Goal: Transaction & Acquisition: Book appointment/travel/reservation

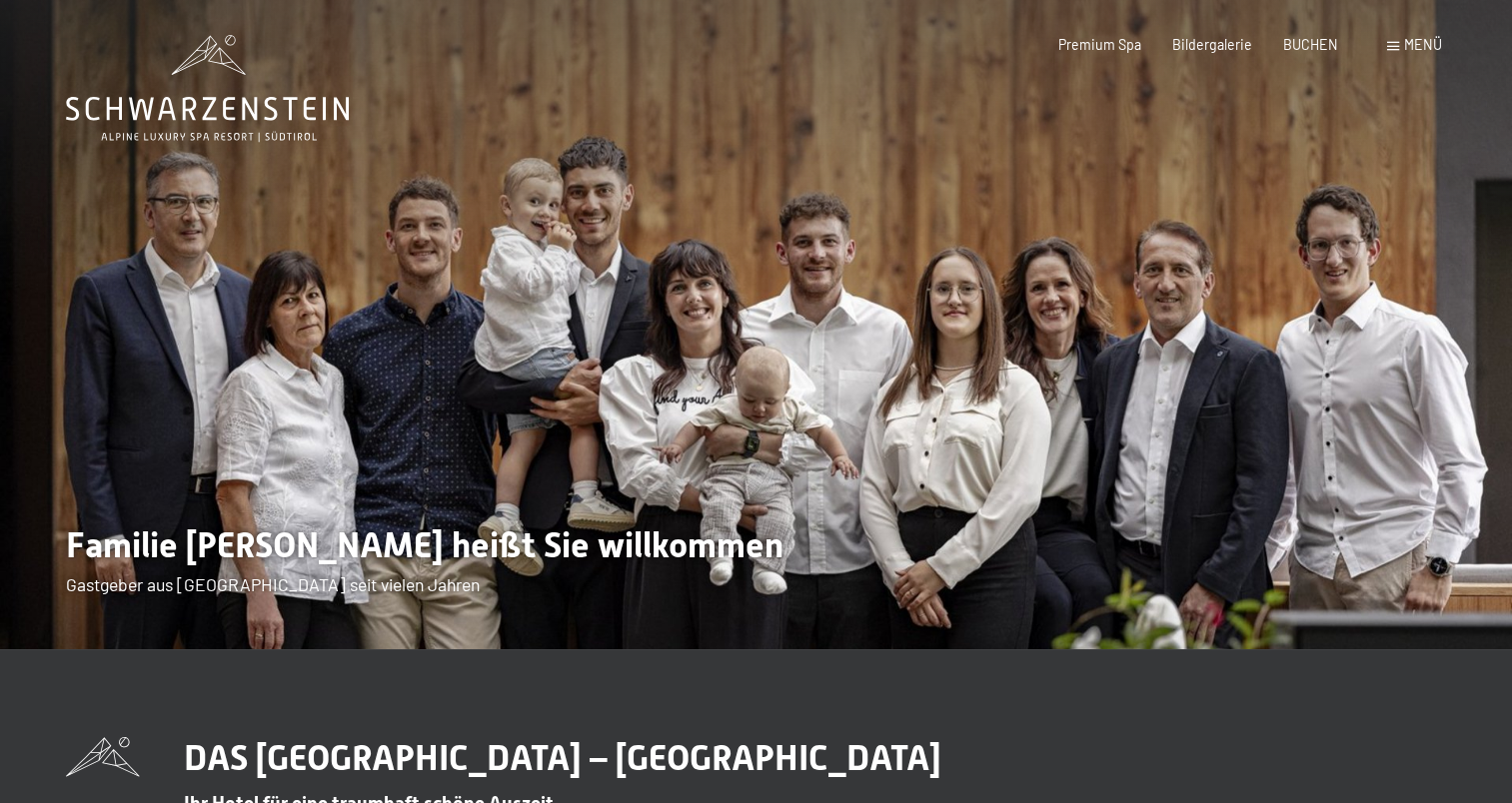
click at [1411, 48] on span "Menü" at bounding box center [1423, 44] width 38 height 17
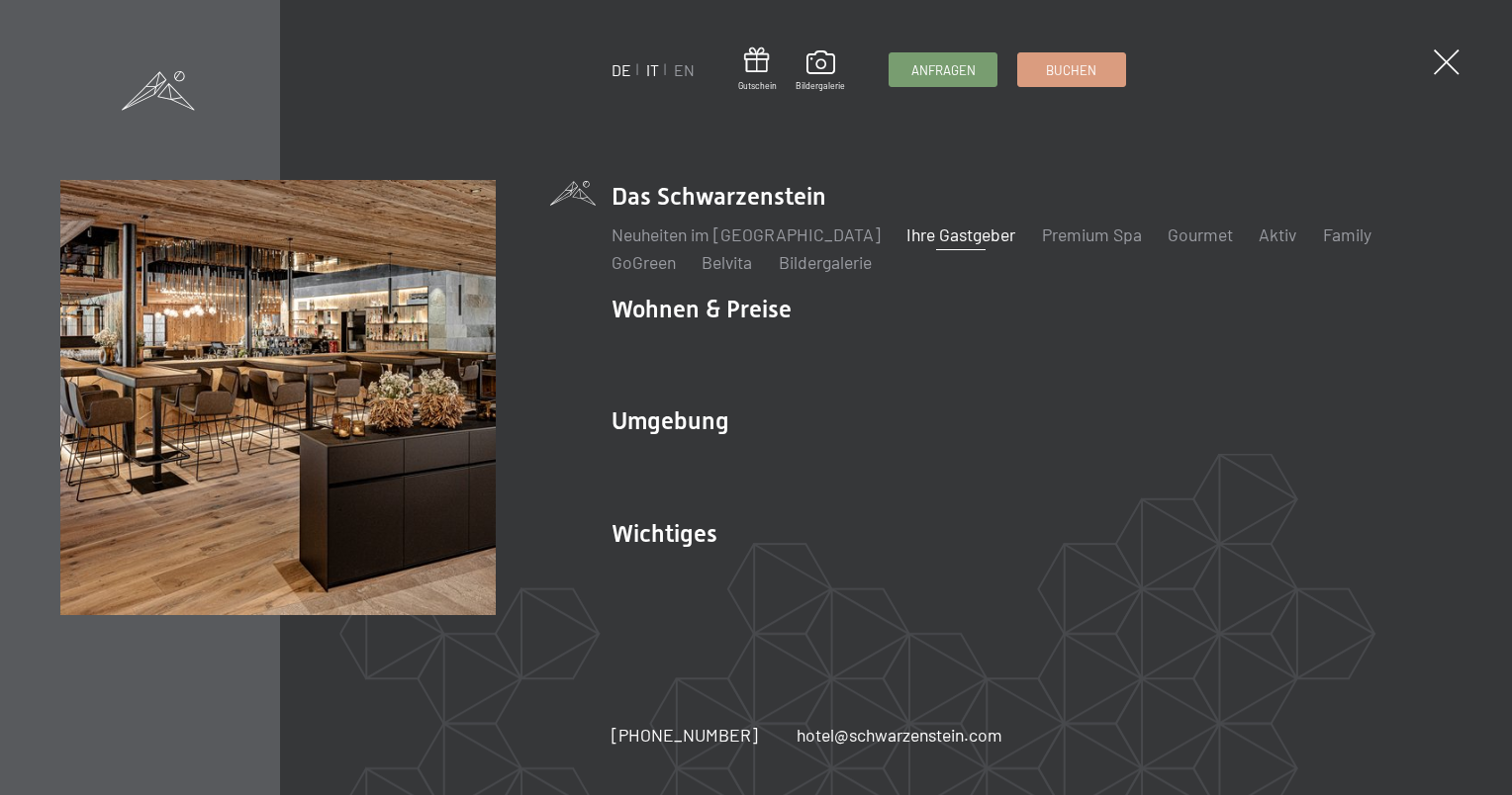
click at [650, 69] on link "IT" at bounding box center [653, 69] width 13 height 19
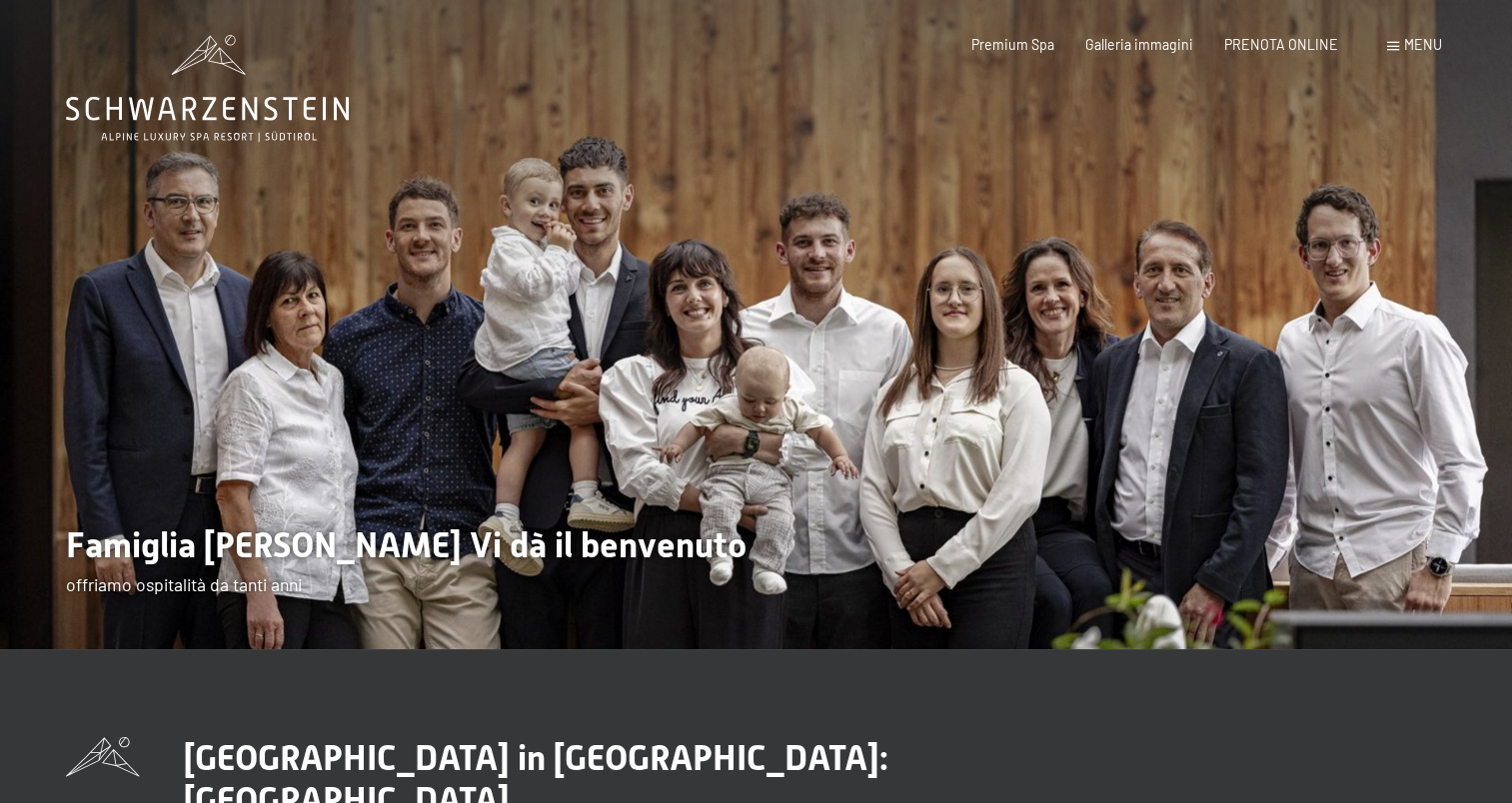
click at [1423, 44] on span "Menu" at bounding box center [1423, 44] width 38 height 17
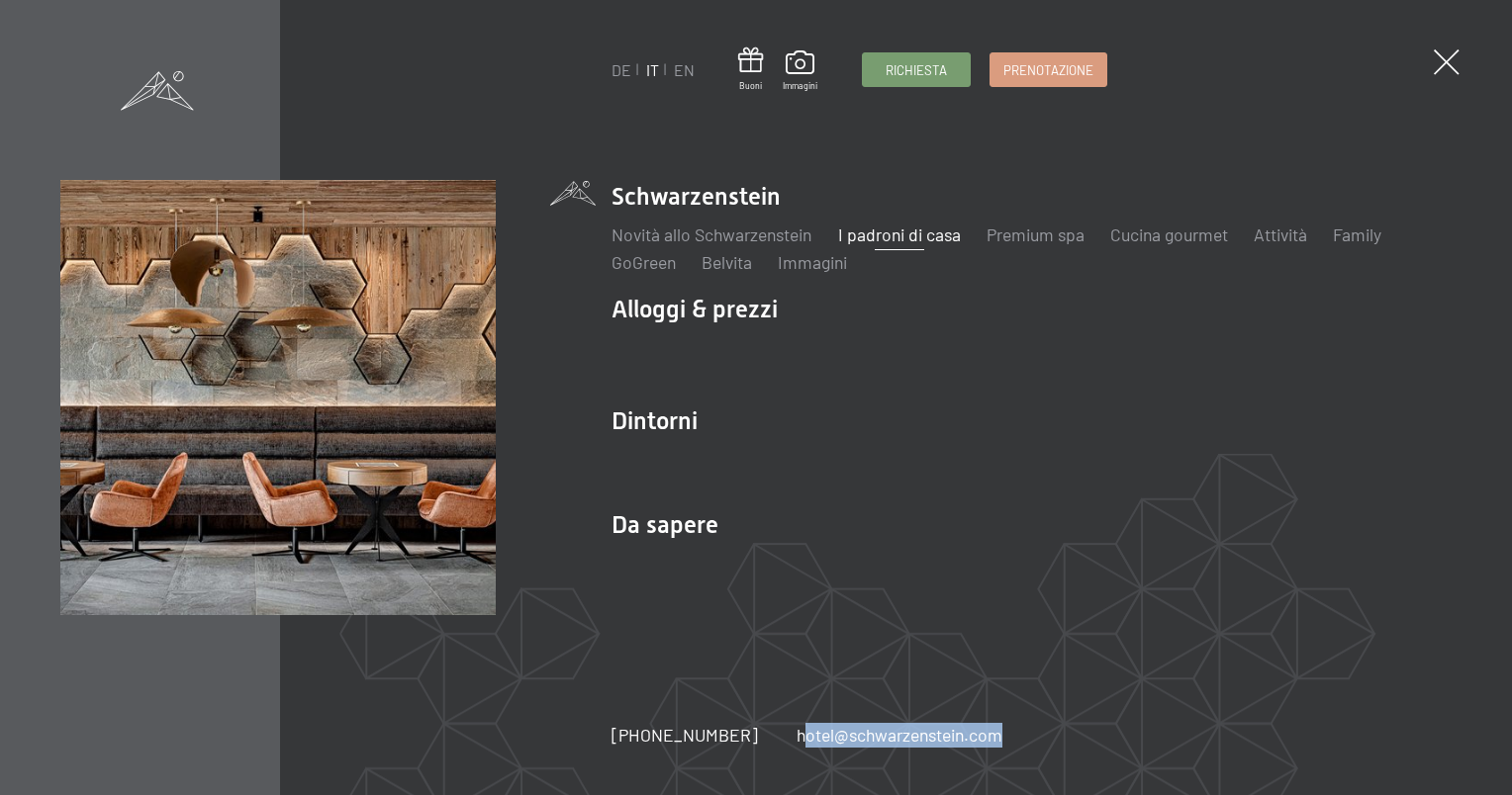
drag, startPoint x: 766, startPoint y: 742, endPoint x: 1014, endPoint y: 742, distance: 248.0
click at [1014, 742] on div "+39 0474 674100 hotel@ no-spam. schwarzenstein. no-spam. com" at bounding box center [826, 736] width 429 height 25
copy link "hotel@ no-spam. schwarzenstein. no-spam. com"
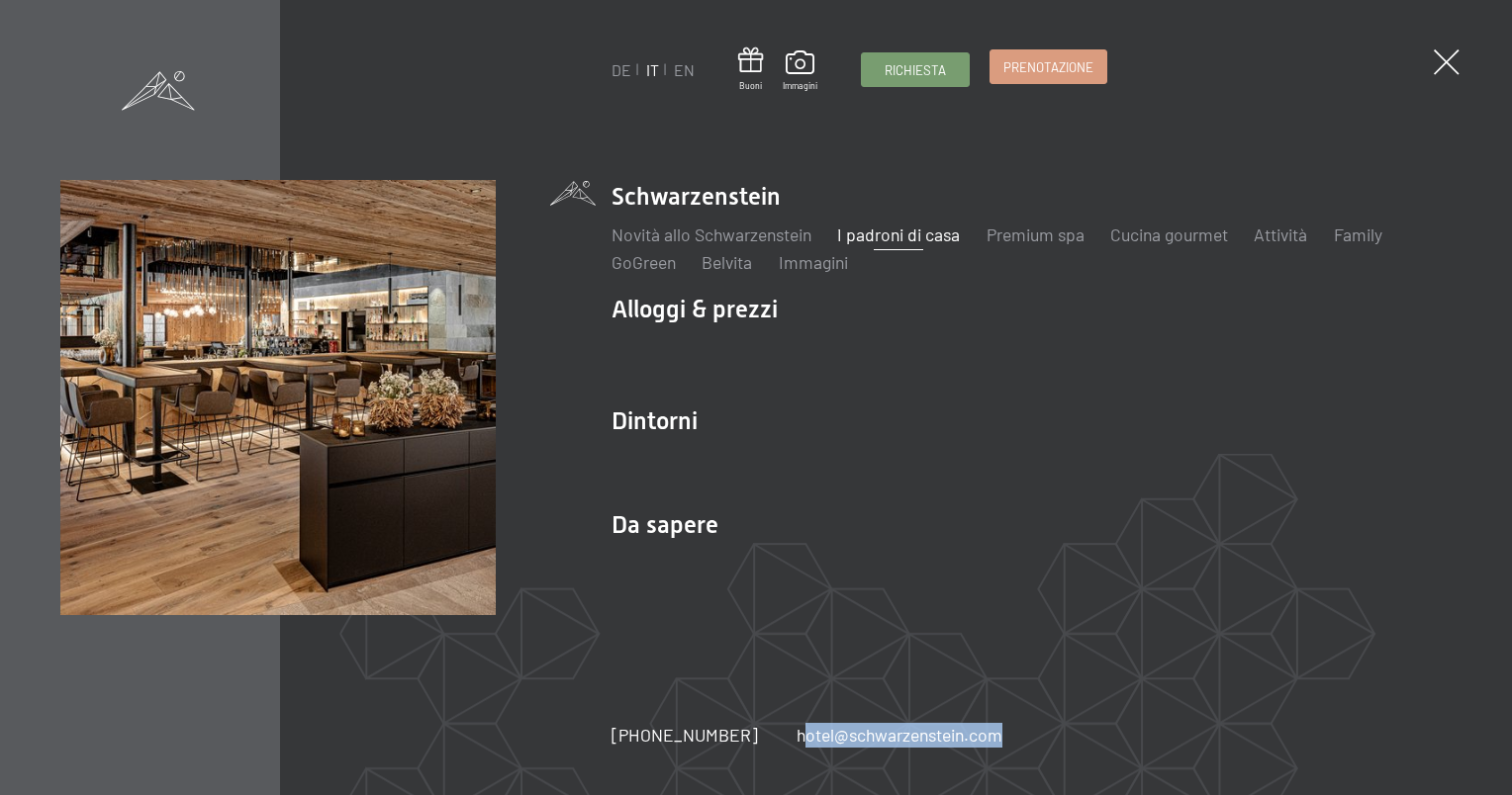
click at [1066, 63] on span "Prenotazione" at bounding box center [1048, 67] width 90 height 18
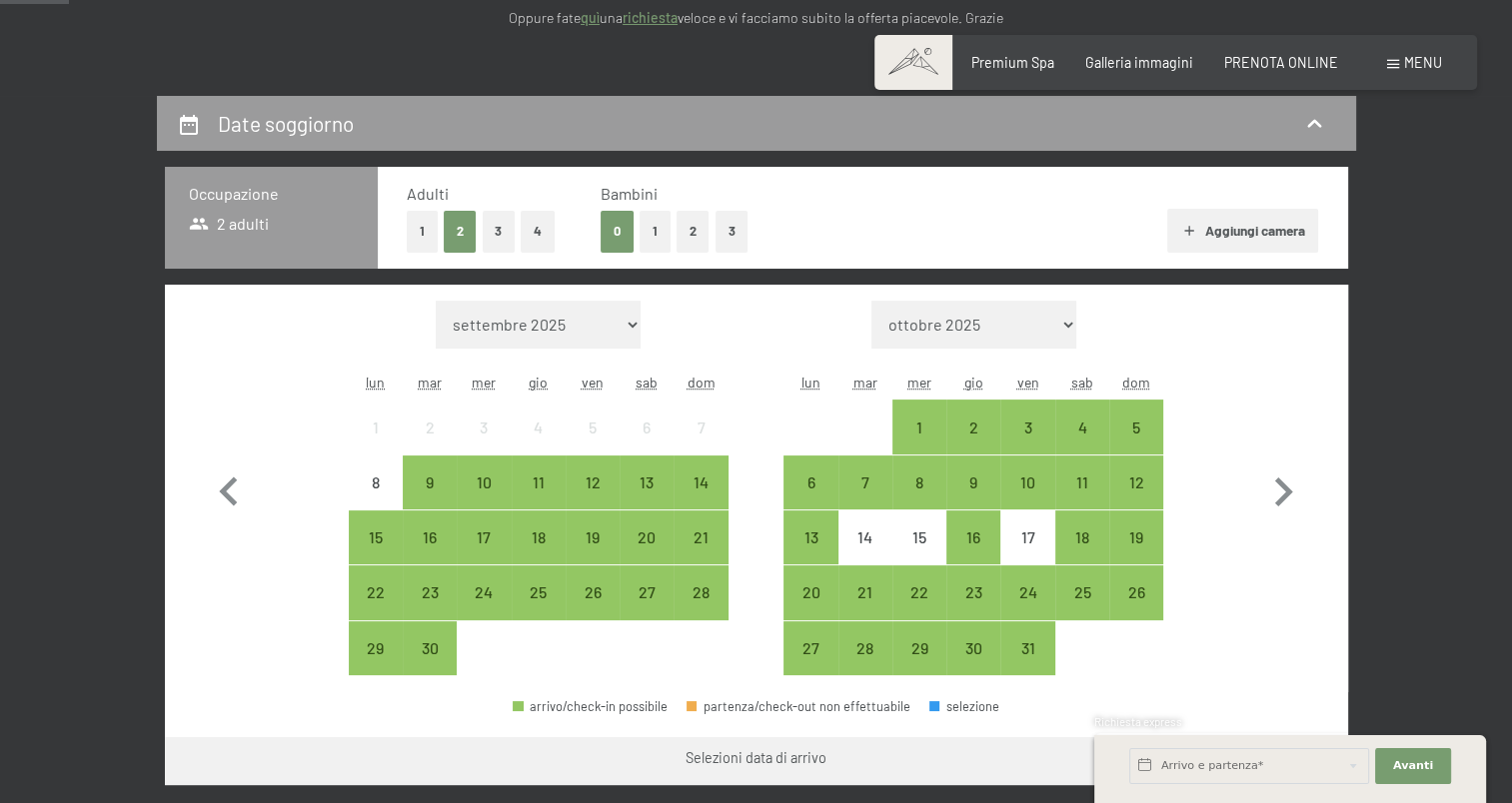
scroll to position [400, 0]
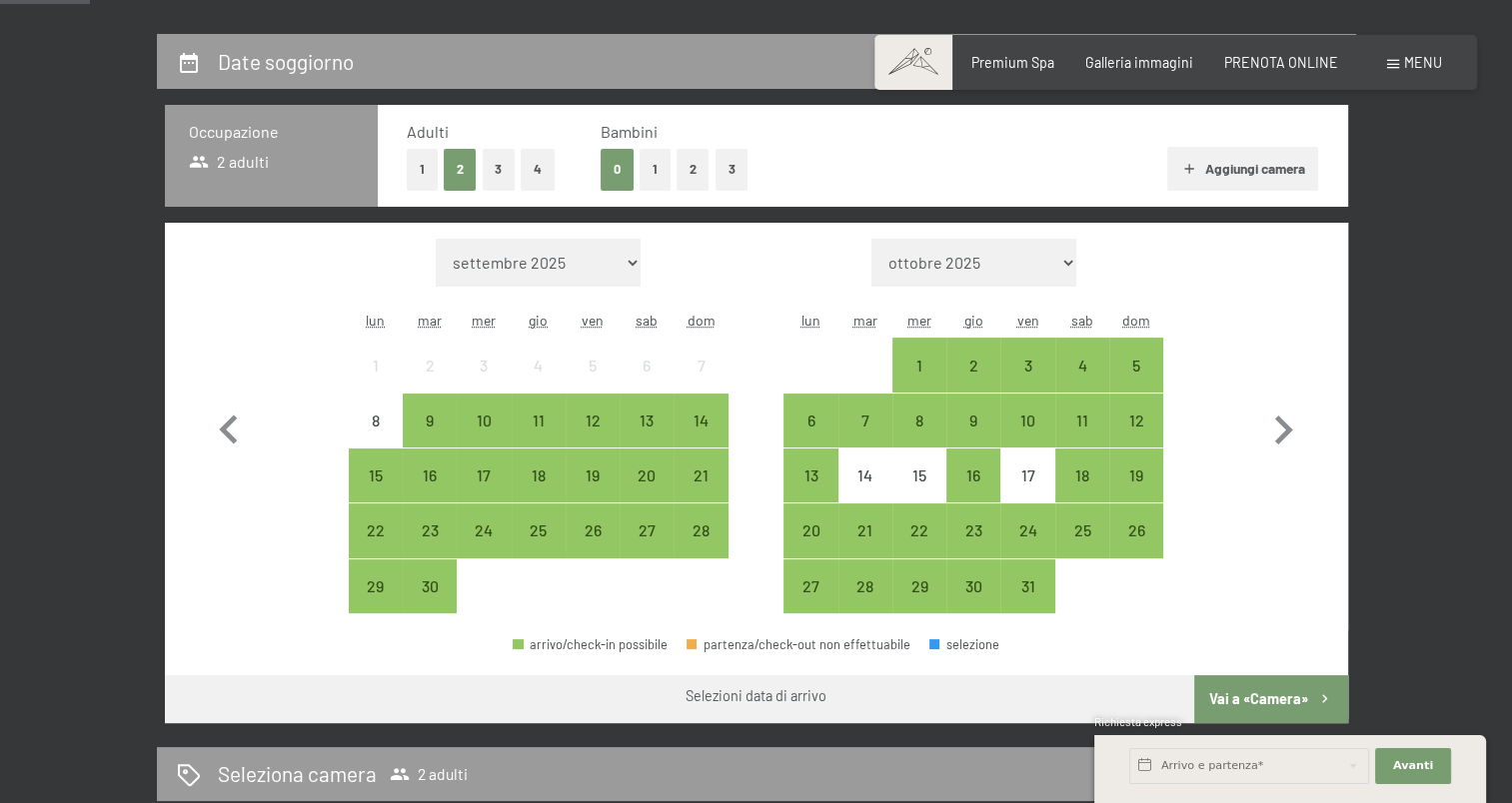
click at [651, 172] on button "1" at bounding box center [655, 169] width 31 height 41
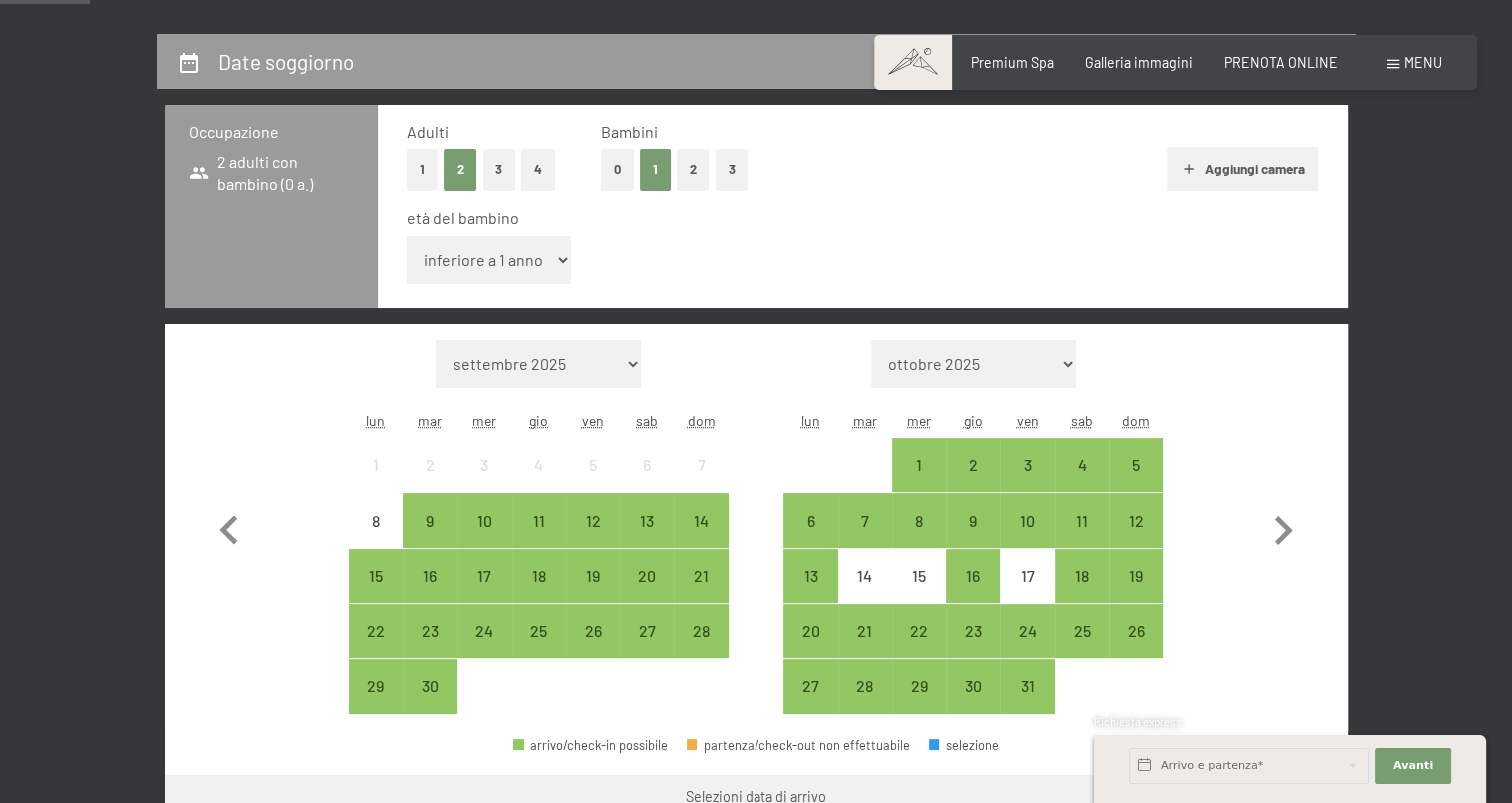
click at [533, 261] on select "inferiore a 1 anno 1 anno 2 anni 3 anni 4 anni 5 anni 6 anni 7 anni 8 anni 9 an…" at bounding box center [489, 260] width 165 height 48
select select "11"
click at [407, 236] on select "inferiore a 1 anno 1 anno 2 anni 3 anni 4 anni 5 anni 6 anni 7 anni 8 anni 9 an…" at bounding box center [489, 260] width 165 height 48
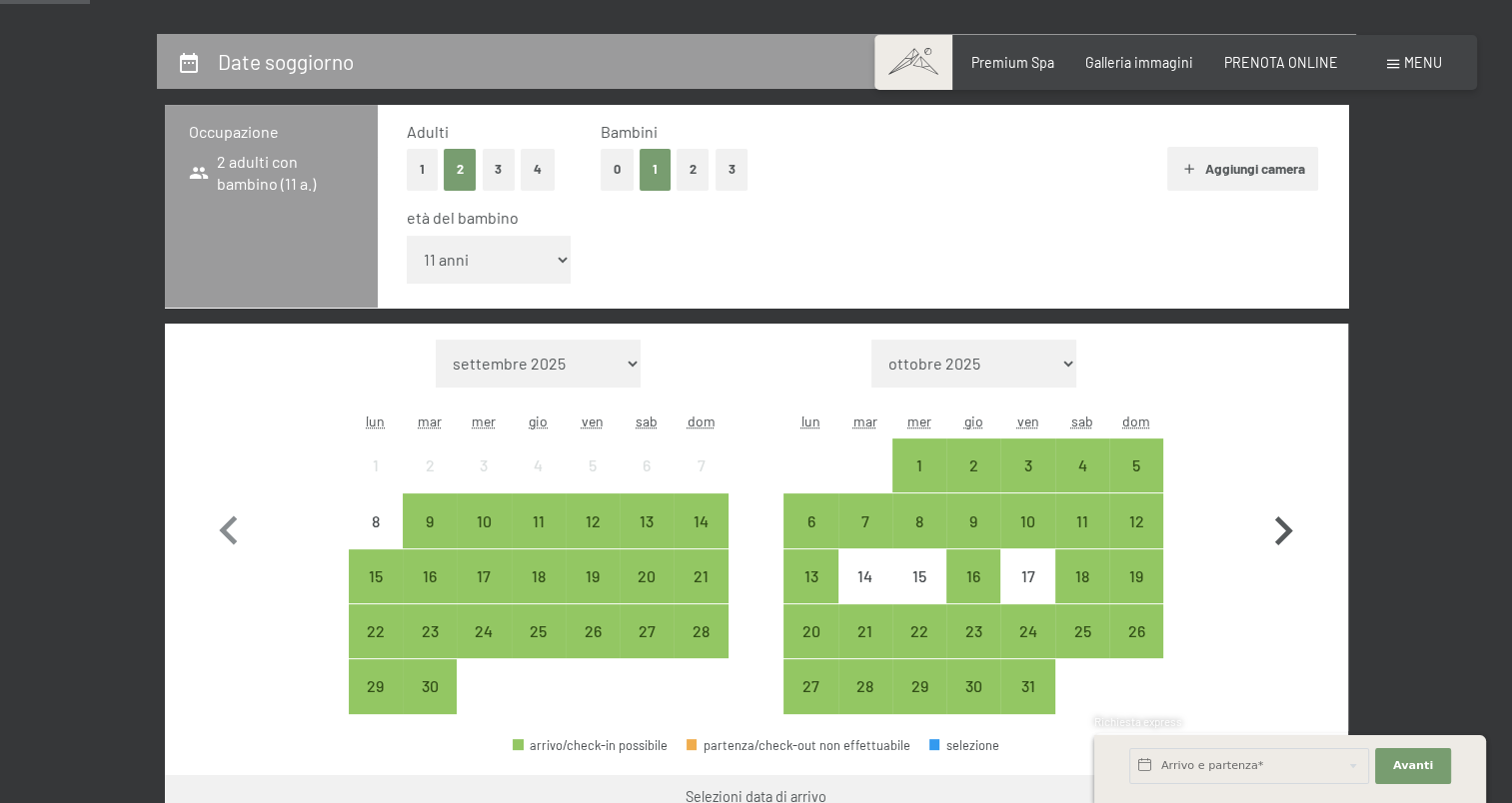
click at [1287, 534] on icon "button" at bounding box center [1284, 531] width 18 height 29
select select "2025-10-01"
select select "2025-11-01"
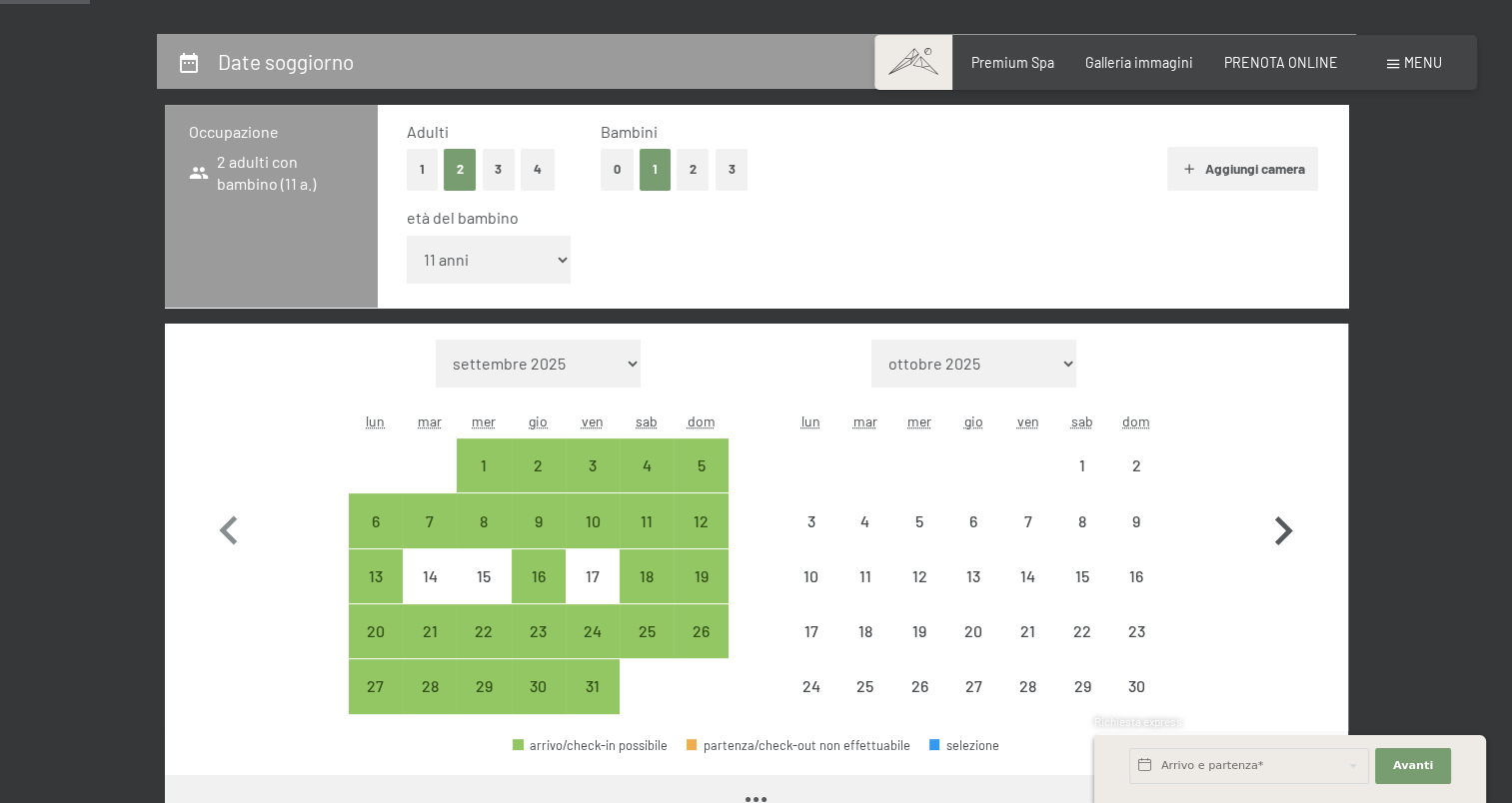
click at [1287, 534] on icon "button" at bounding box center [1284, 531] width 18 height 29
select select "2025-11-01"
select select "2025-12-01"
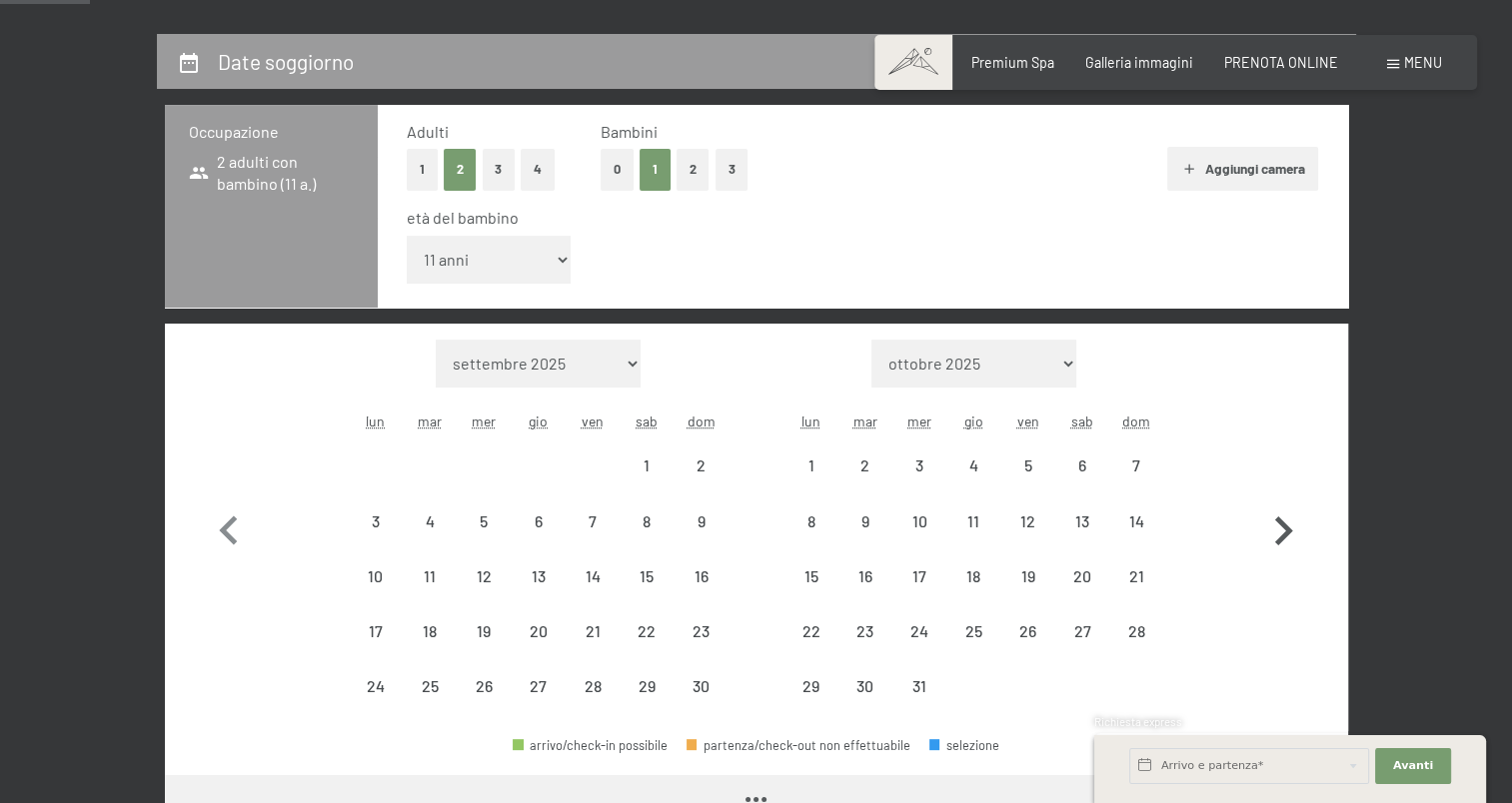
select select "2025-11-01"
select select "2025-12-01"
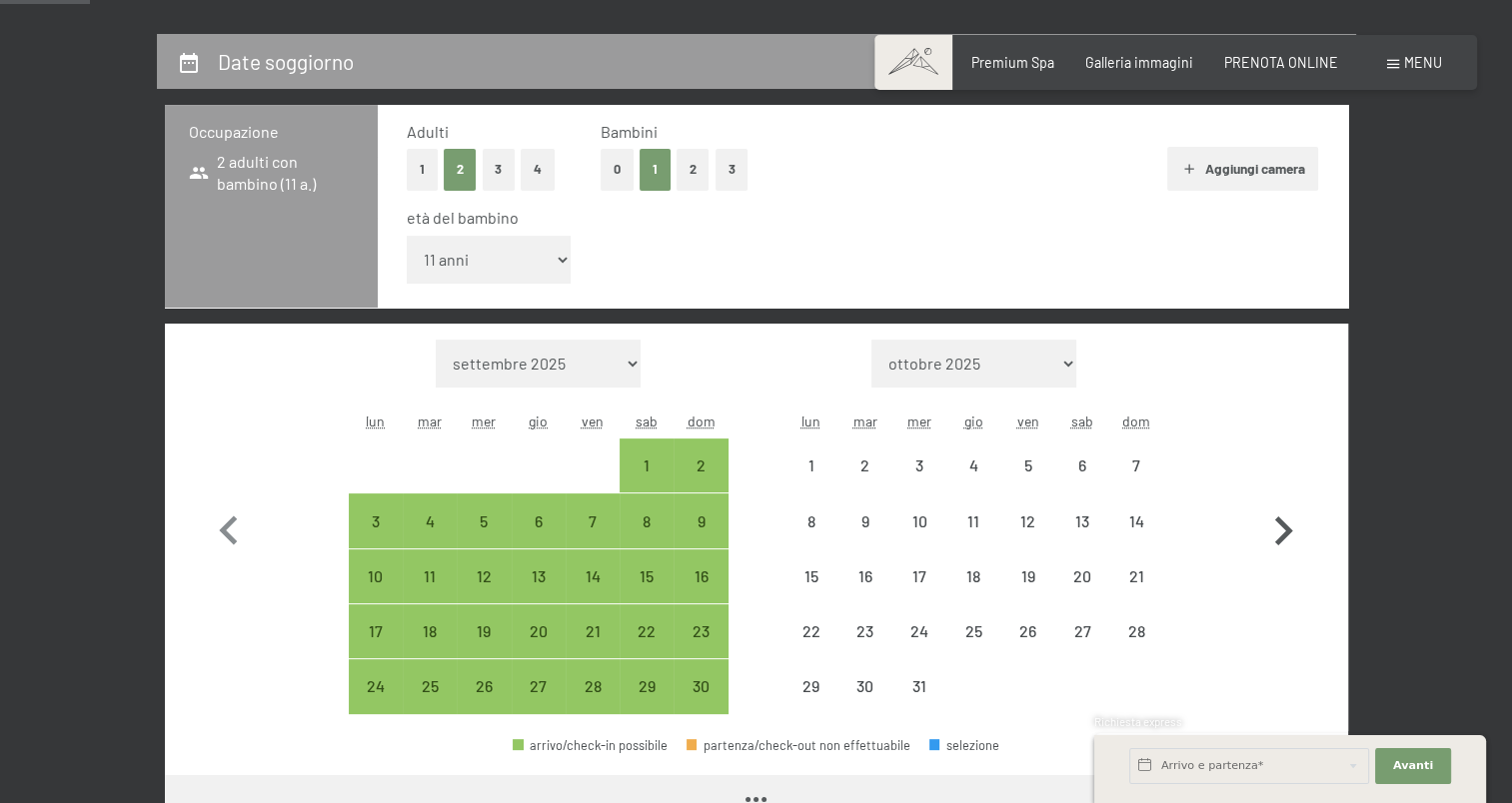
select select "2025-11-01"
select select "2025-12-01"
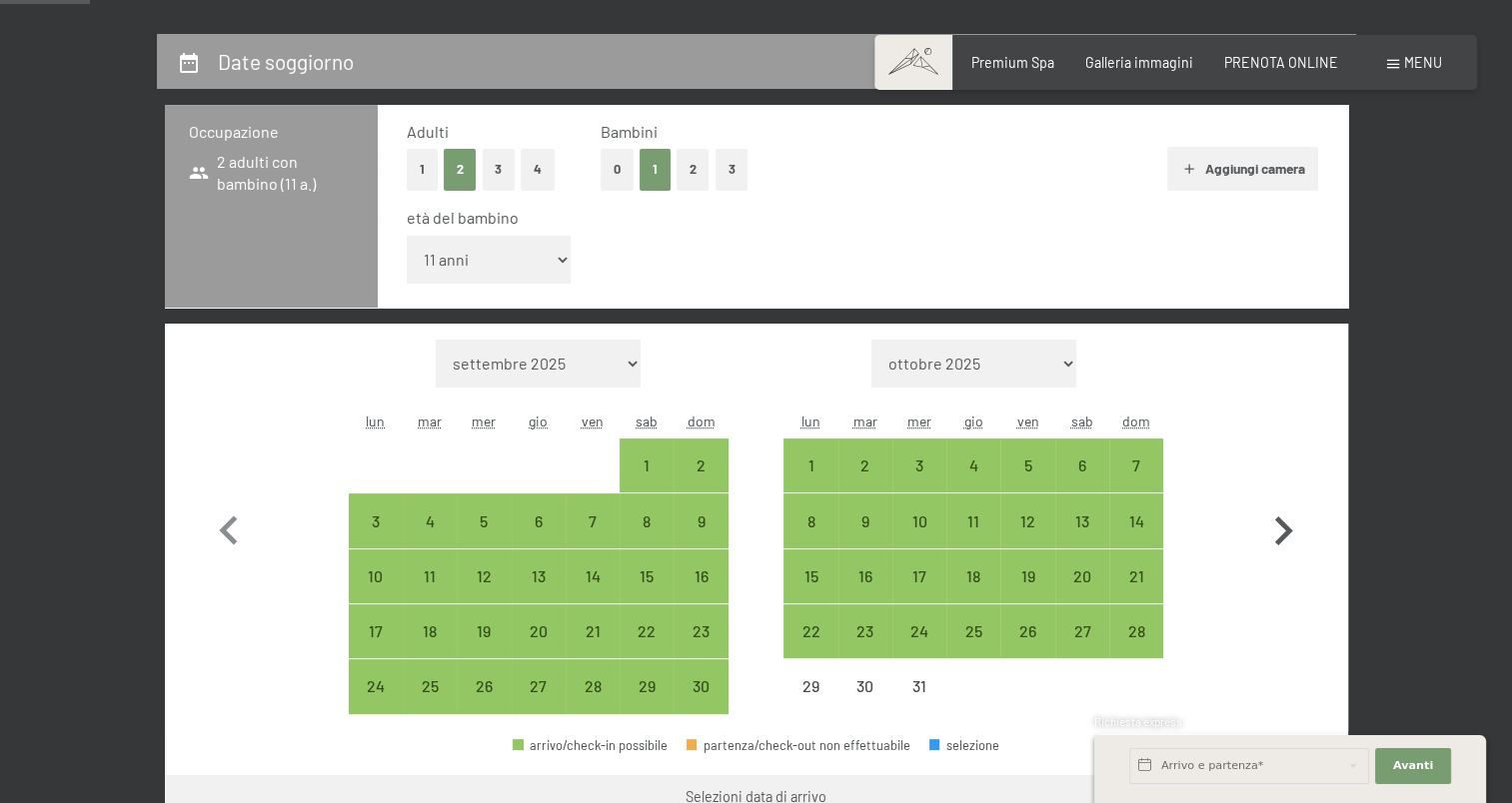
click at [1287, 534] on icon "button" at bounding box center [1284, 531] width 18 height 29
select select "2025-12-01"
select select "2026-01-01"
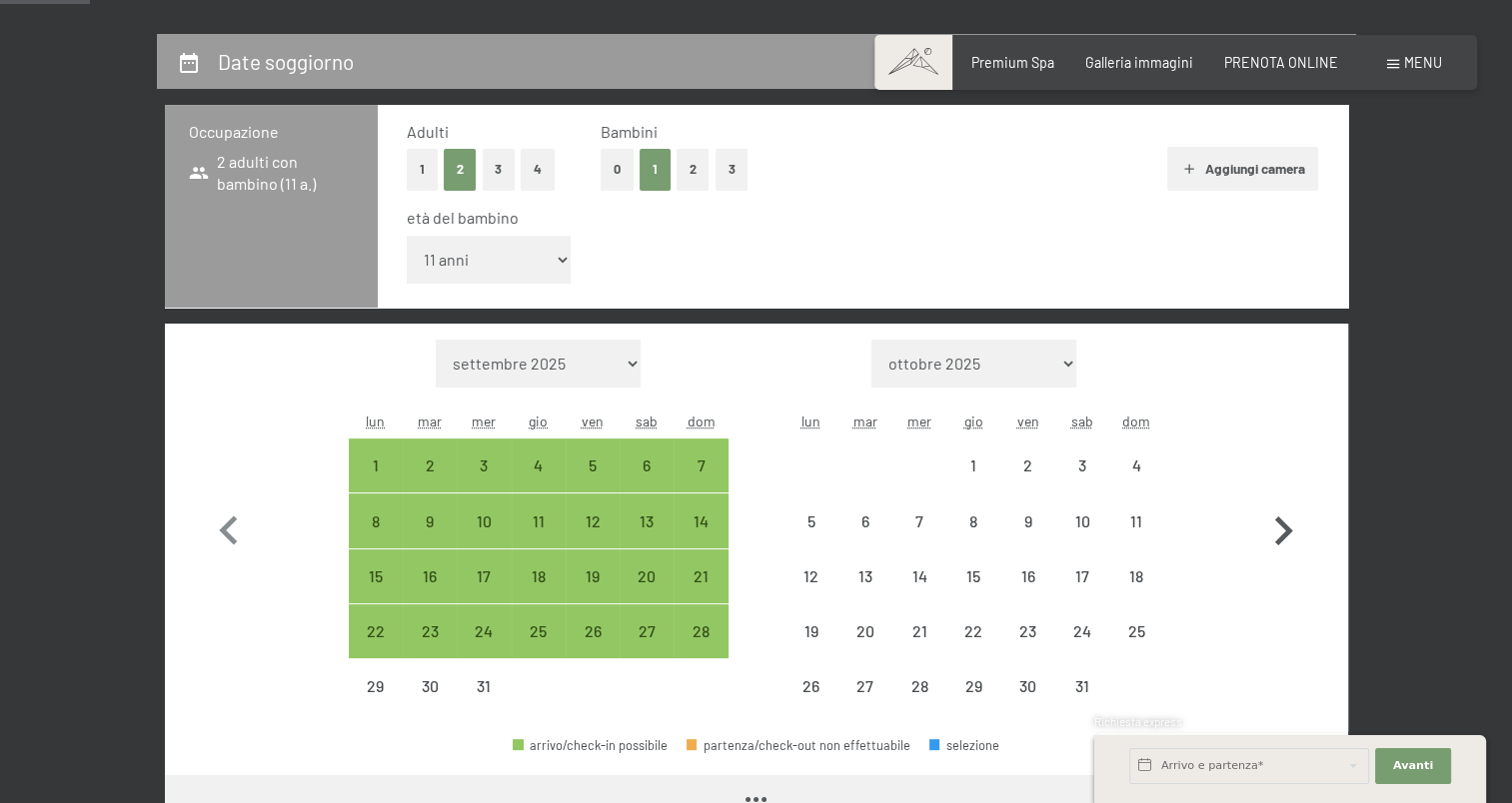
select select "2025-12-01"
select select "2026-01-01"
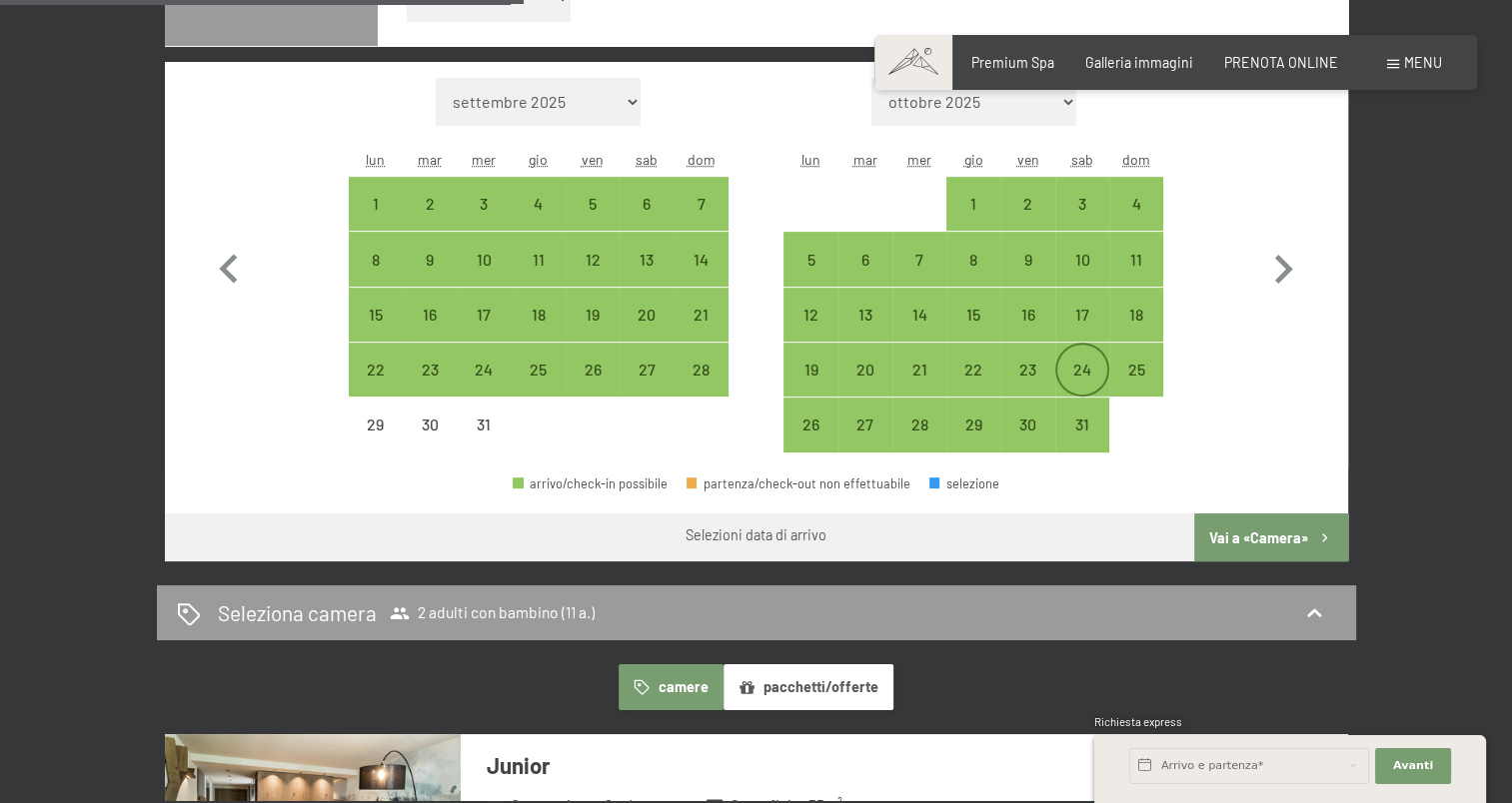
scroll to position [700, 0]
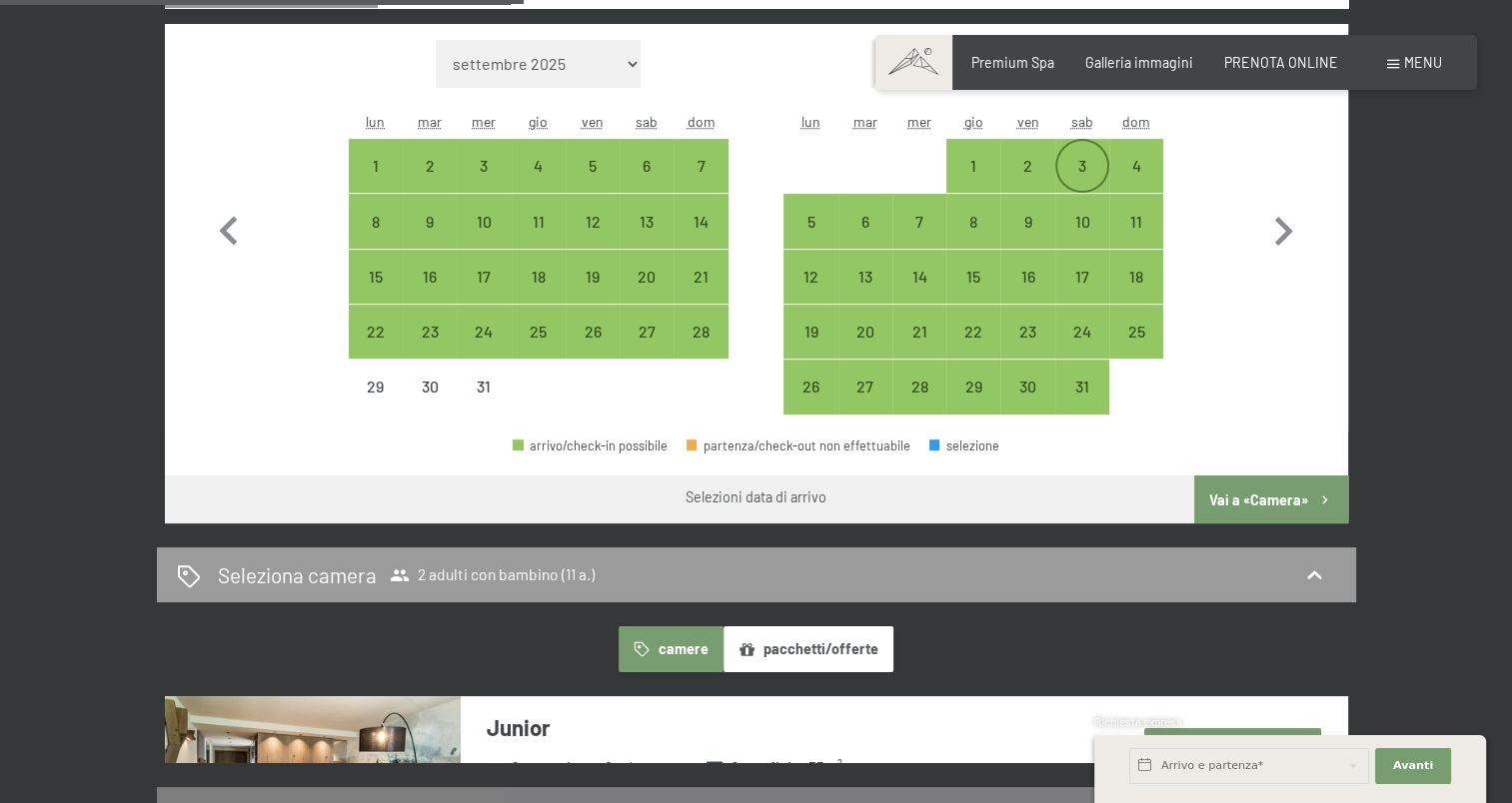
click at [1082, 161] on div "3" at bounding box center [1082, 183] width 50 height 50
select select "2025-12-01"
select select "2026-01-01"
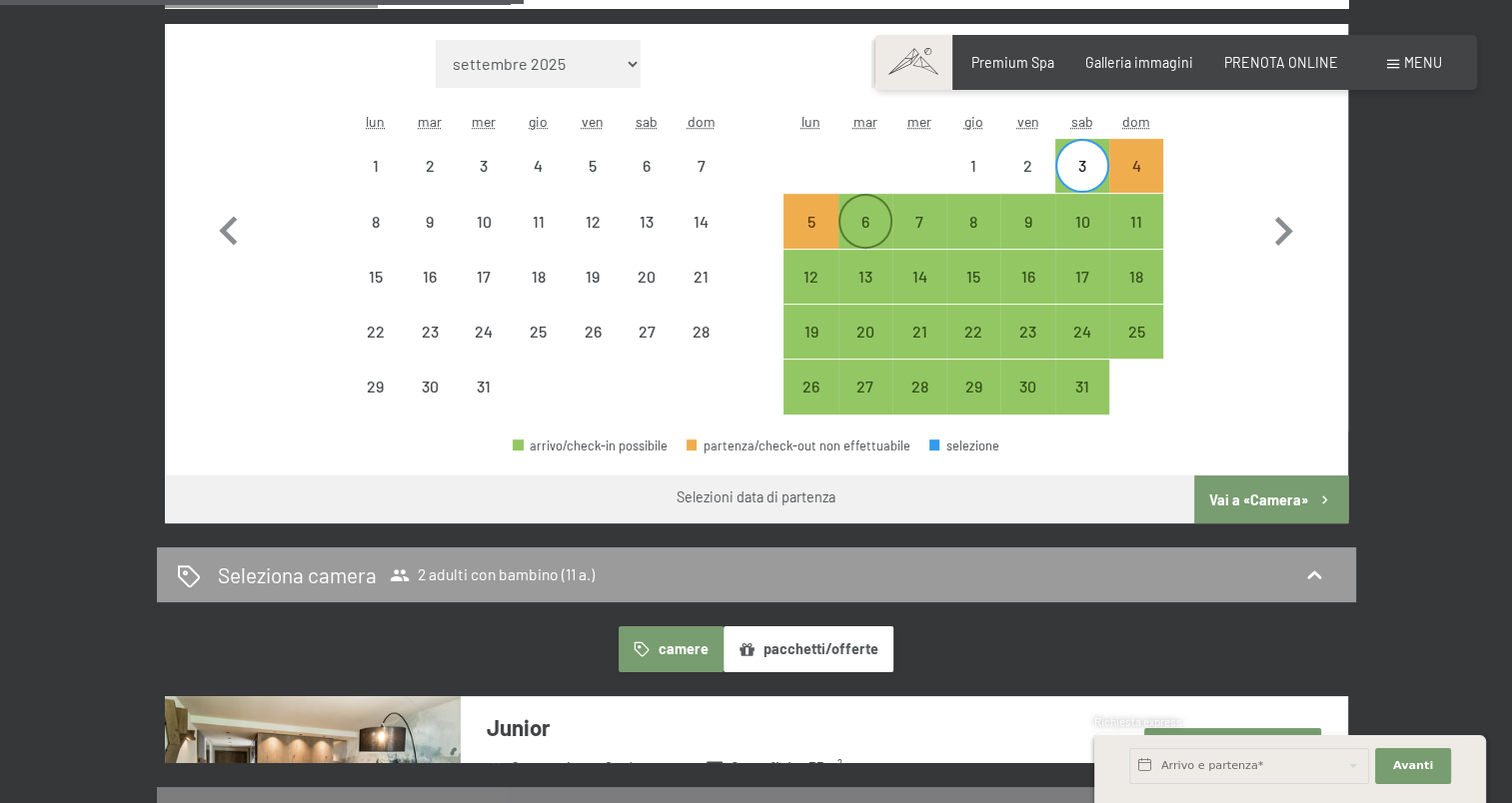
click at [875, 228] on div "6" at bounding box center [865, 239] width 50 height 50
select select "2025-12-01"
select select "2026-01-01"
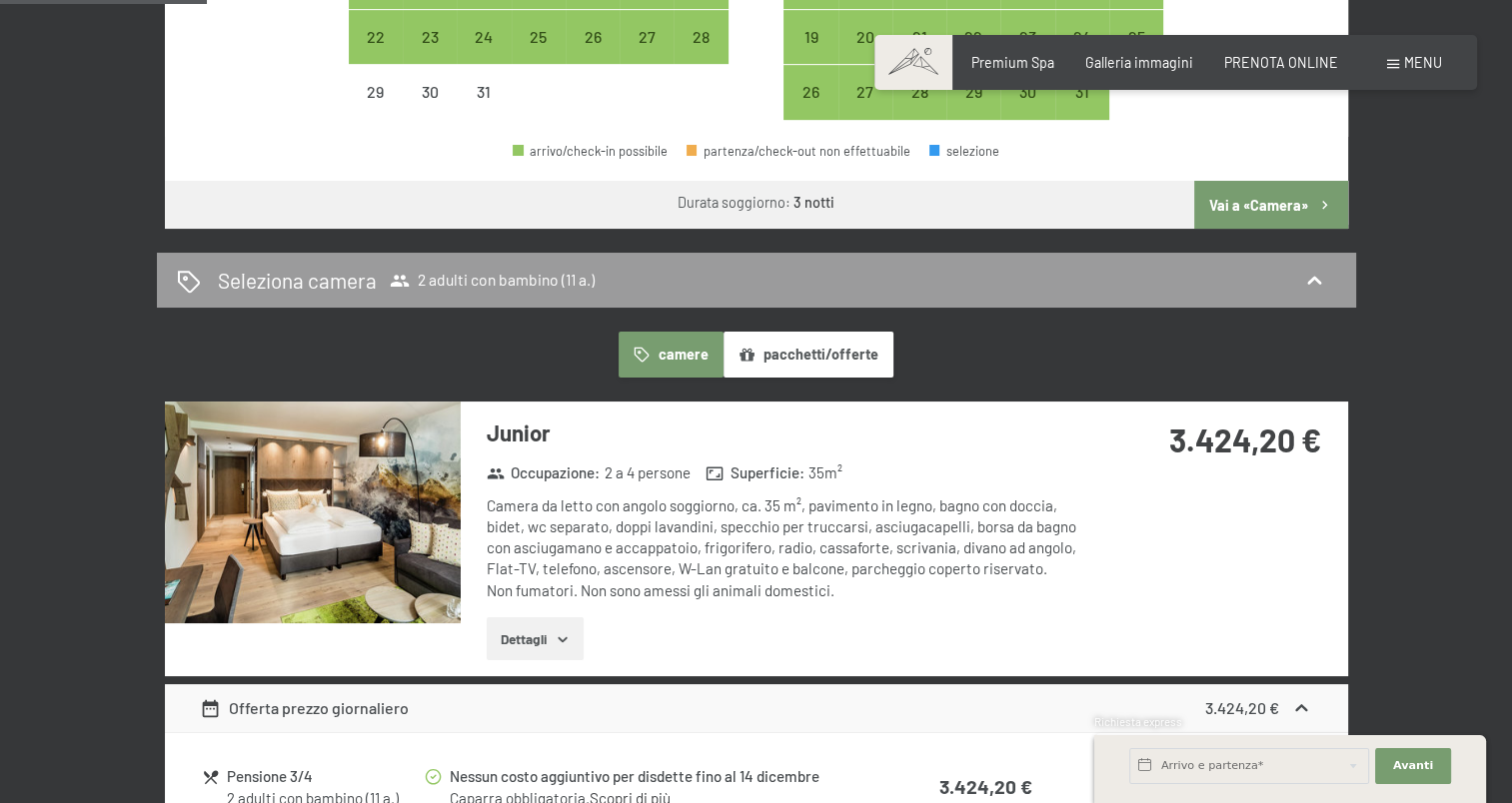
scroll to position [999, 0]
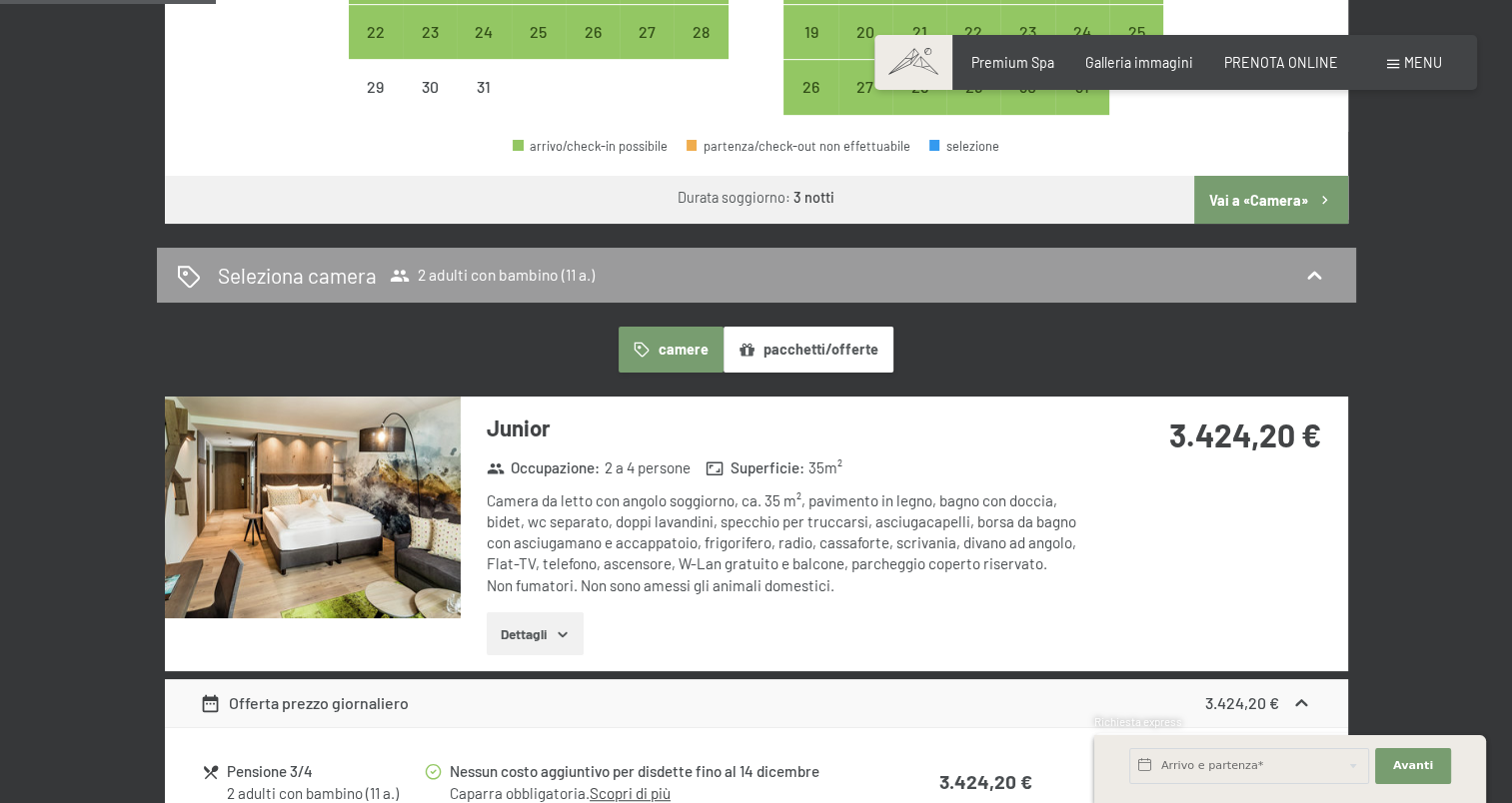
click at [1250, 195] on button "Vai a «Camera»" at bounding box center [1270, 200] width 153 height 48
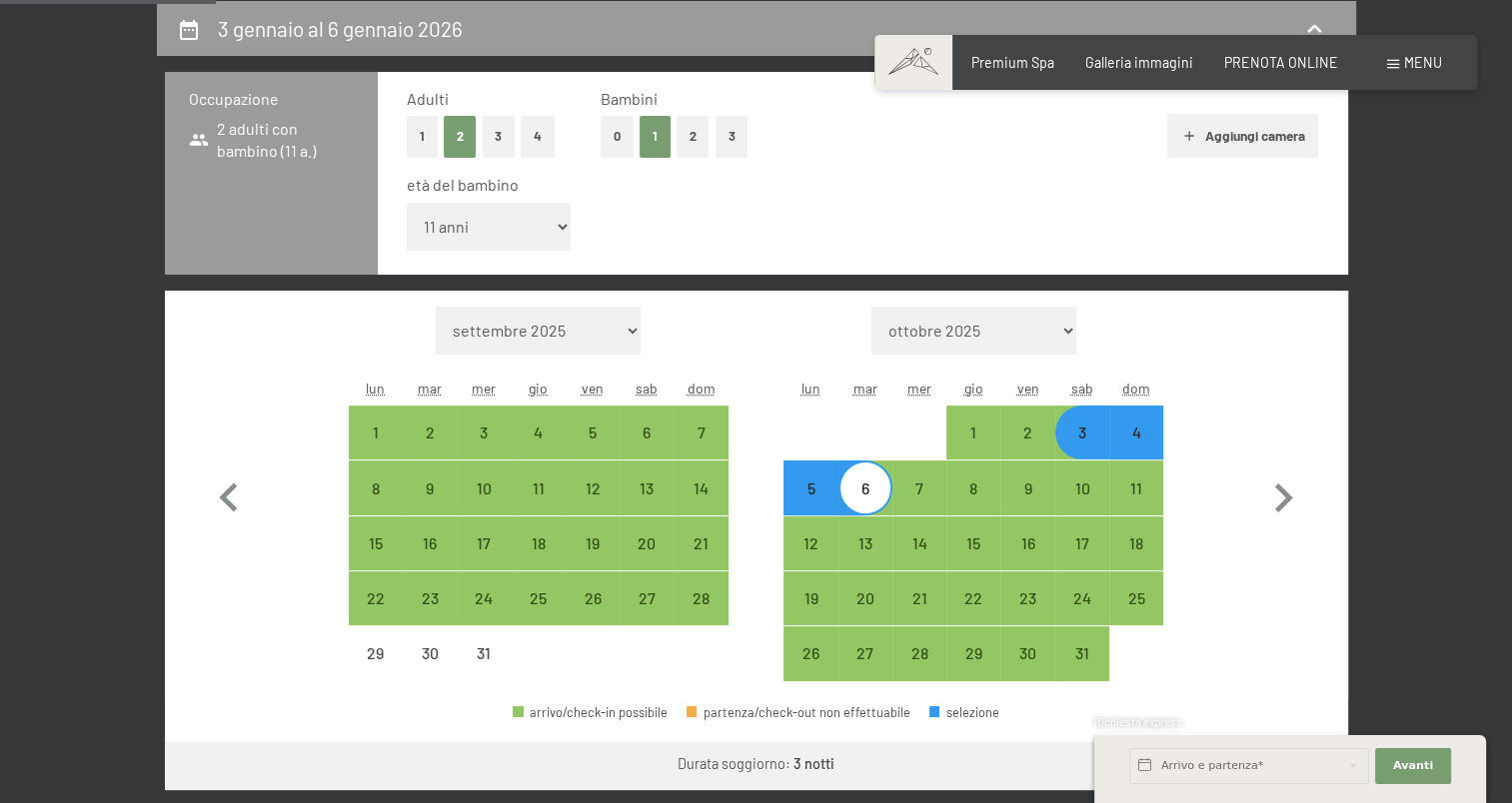
select select "2025-12-01"
select select "2026-01-01"
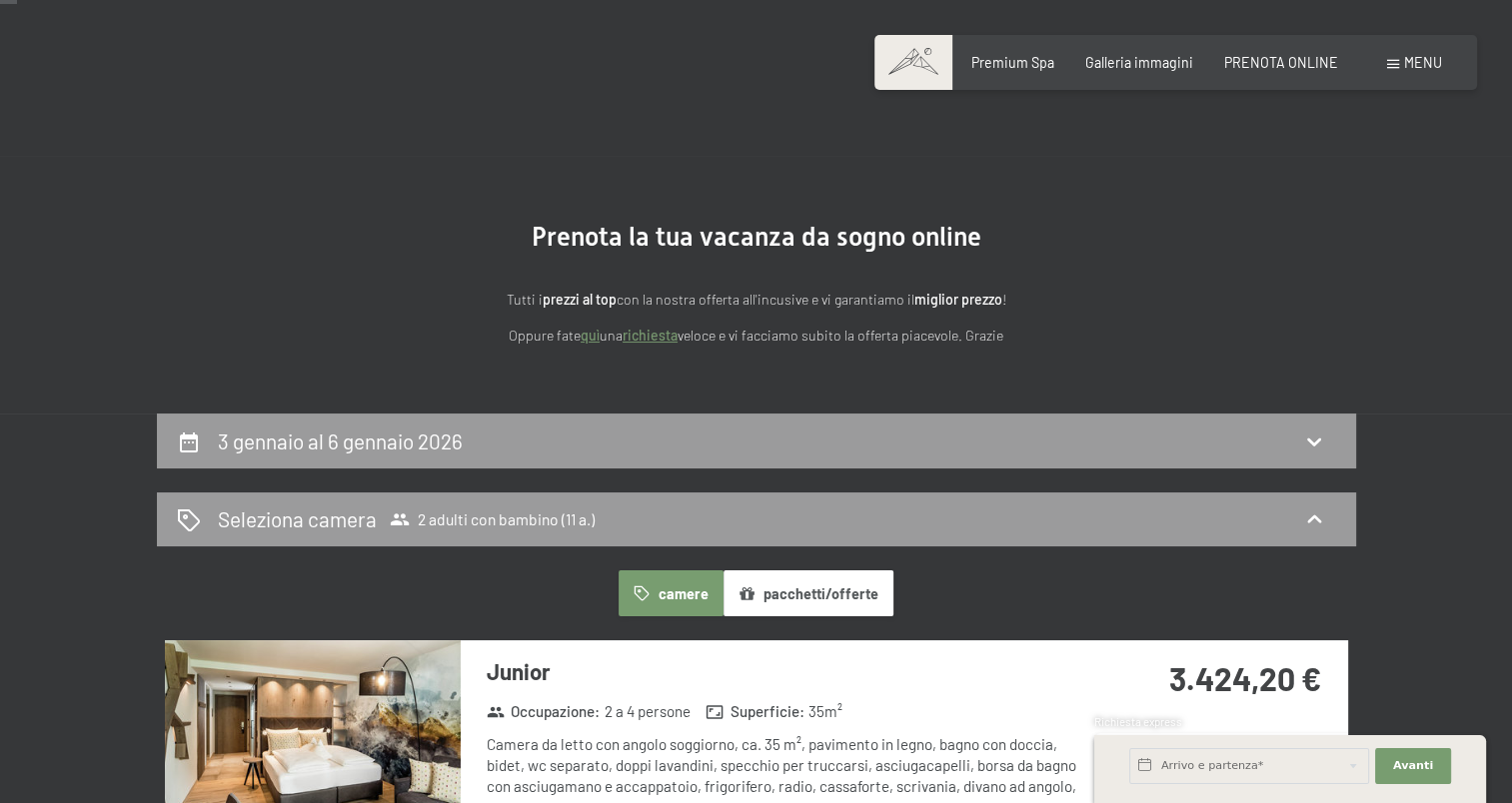
scroll to position [0, 0]
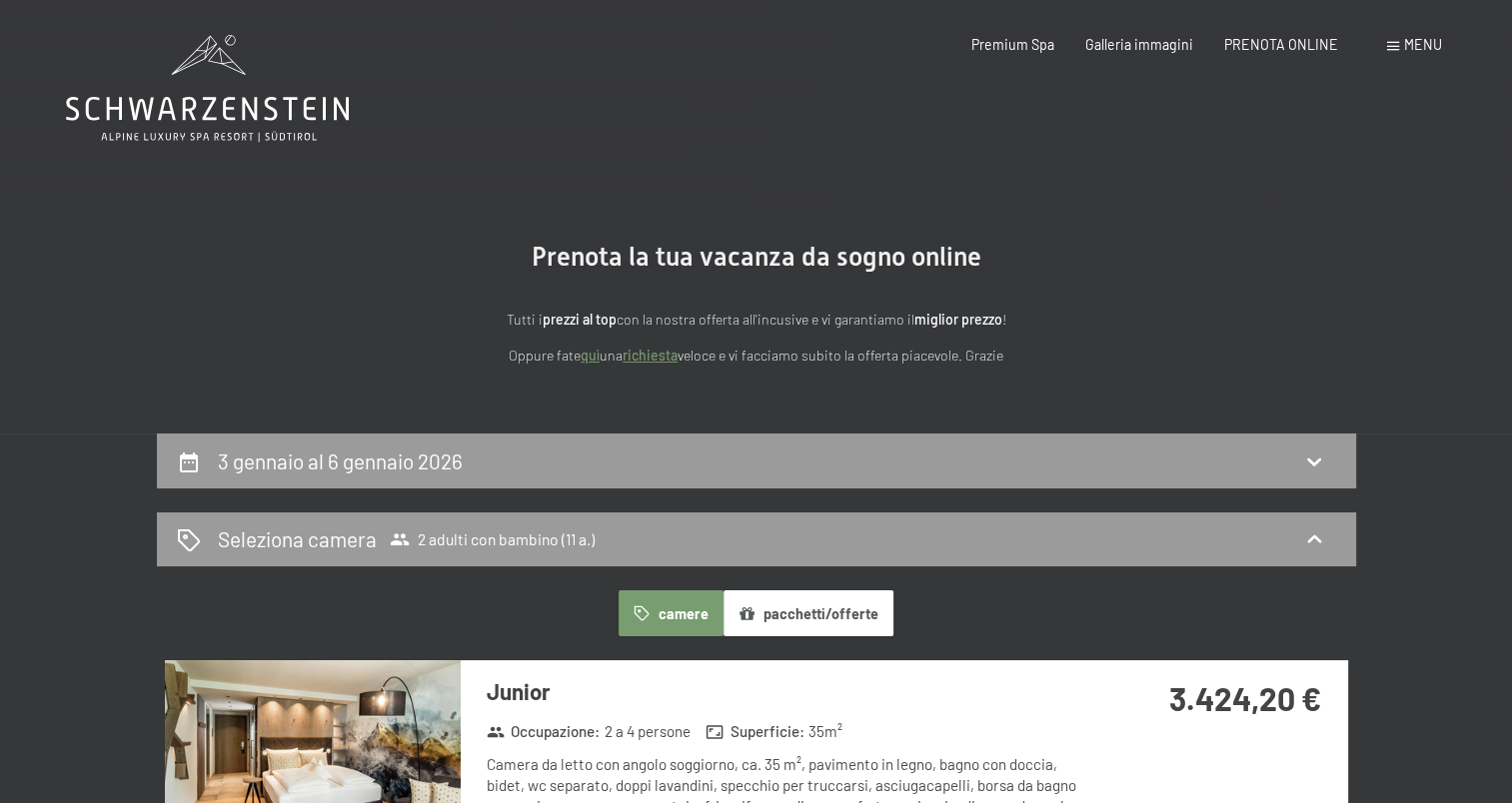
click at [653, 358] on link "richiesta" at bounding box center [650, 355] width 55 height 17
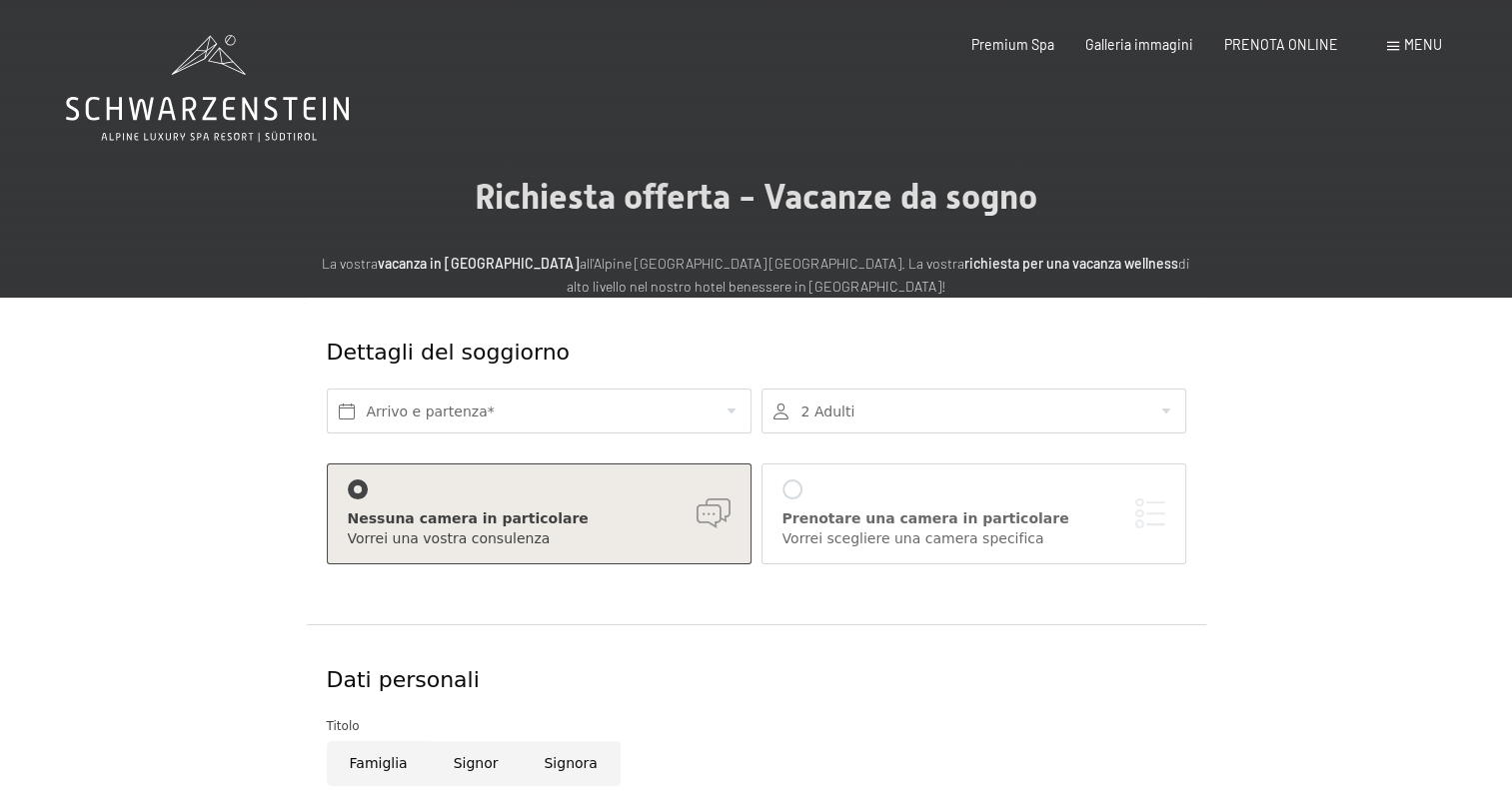
click at [1422, 50] on span "Menu" at bounding box center [1423, 44] width 38 height 17
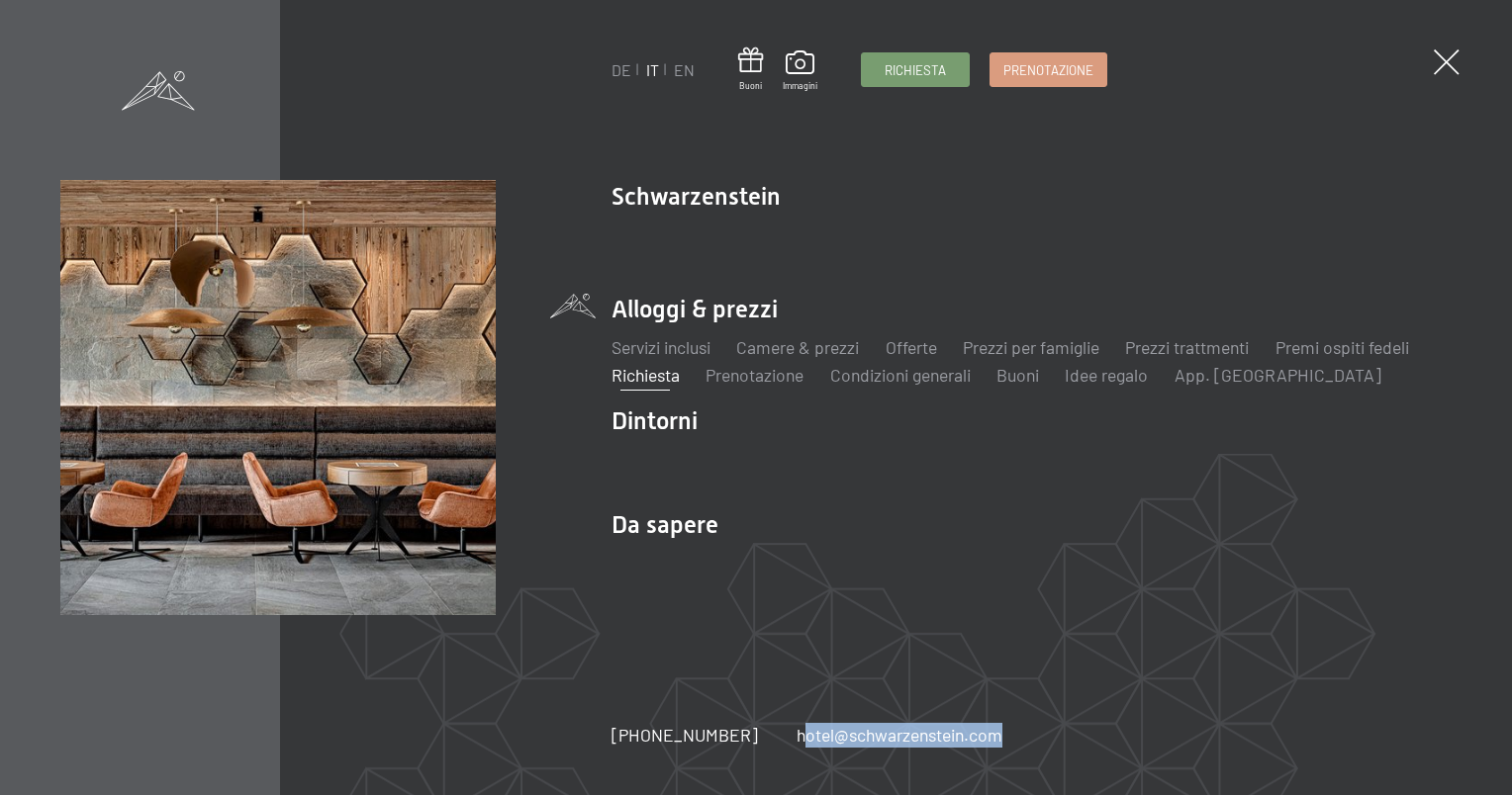
drag, startPoint x: 985, startPoint y: 739, endPoint x: 759, endPoint y: 733, distance: 226.1
click at [759, 733] on div "+39 0474 674100 hotel@ no-spam. schwarzenstein. no-spam. com" at bounding box center [826, 736] width 429 height 25
copy link "hotel@ no-spam. schwarzenstein. no-spam. com"
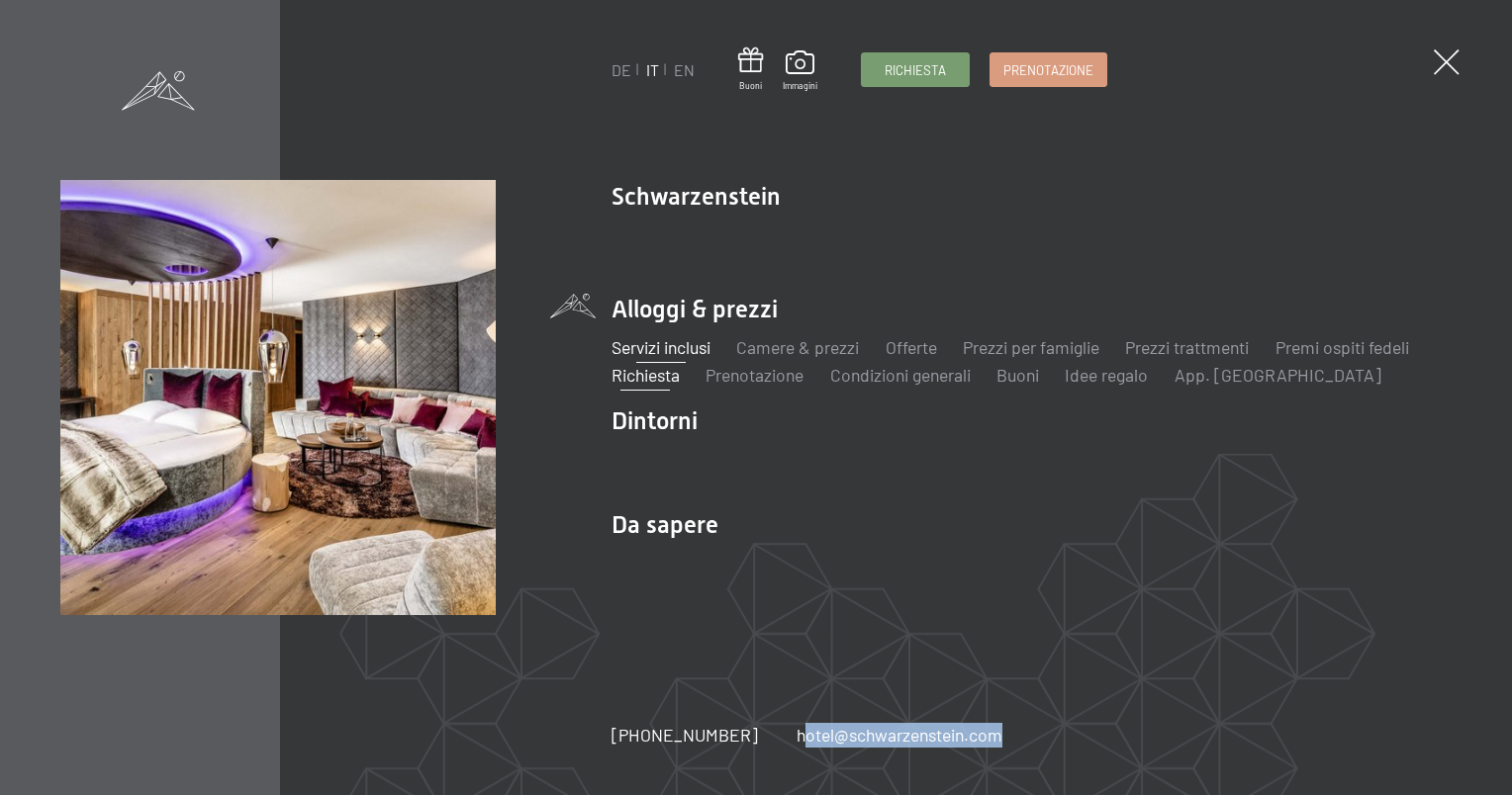
click at [678, 351] on link "Servizi inclusi" at bounding box center [661, 348] width 99 height 22
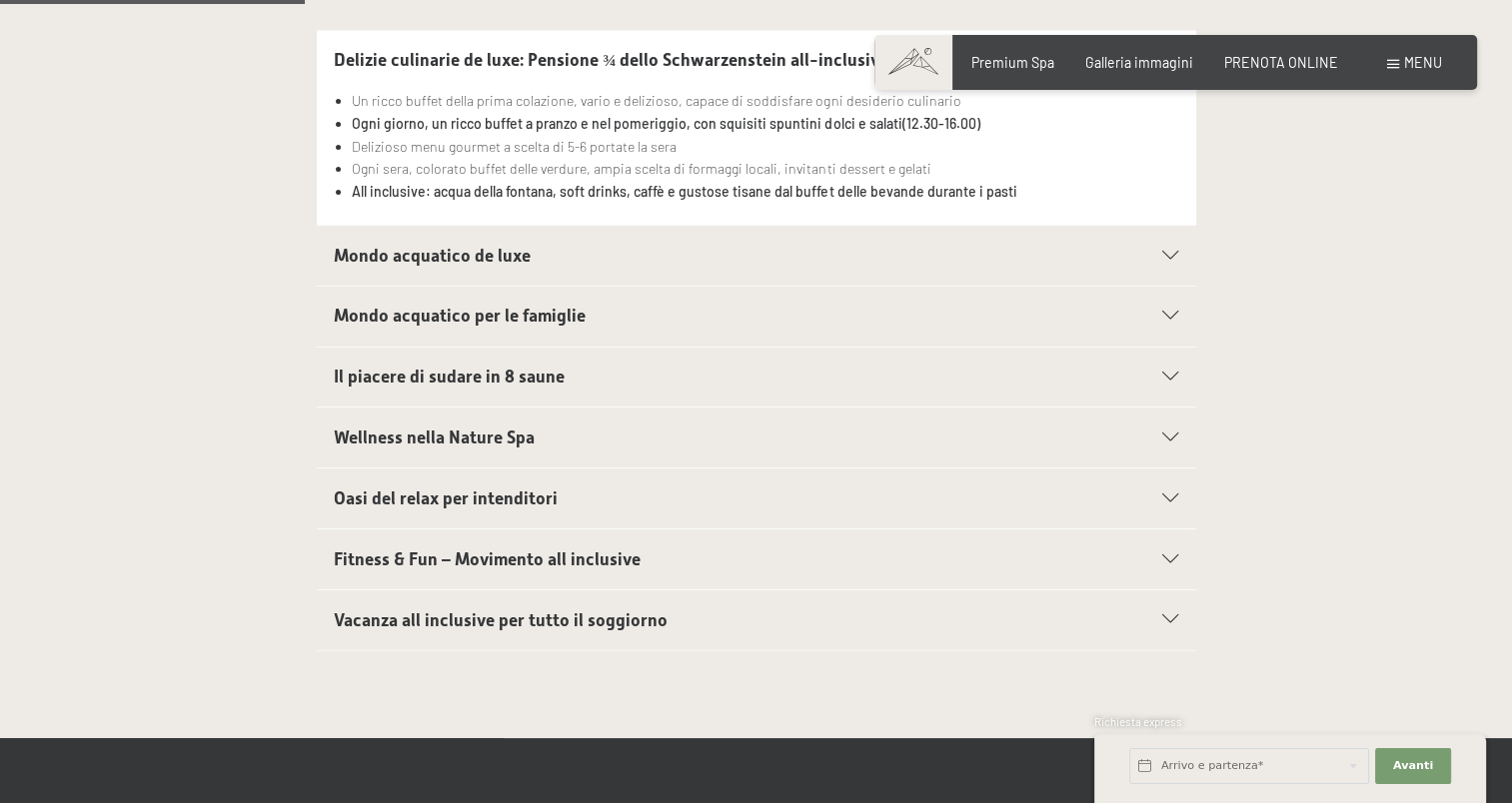
scroll to position [700, 0]
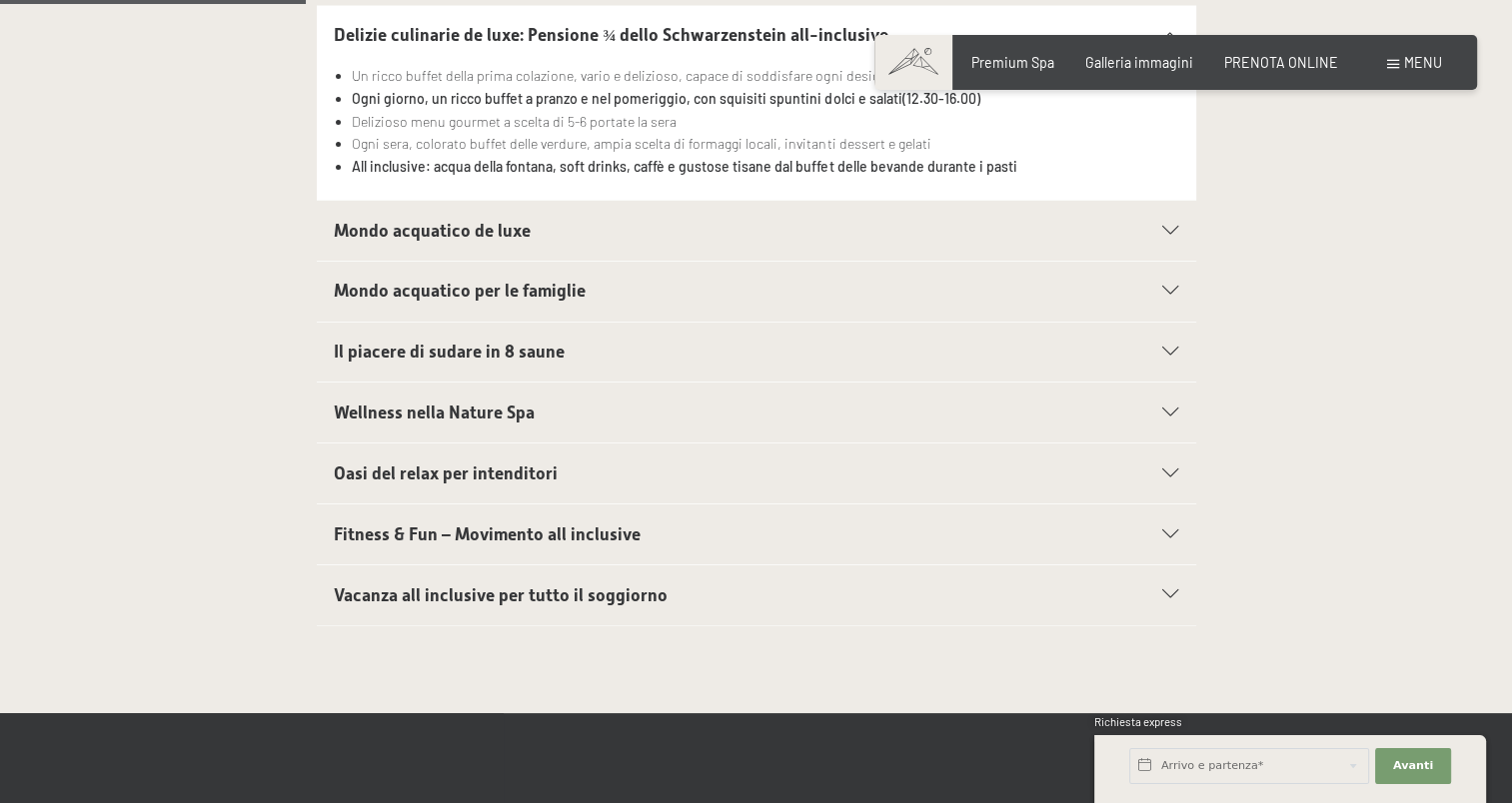
click at [519, 404] on span "Wellness nella Nature Spa" at bounding box center [434, 413] width 201 height 20
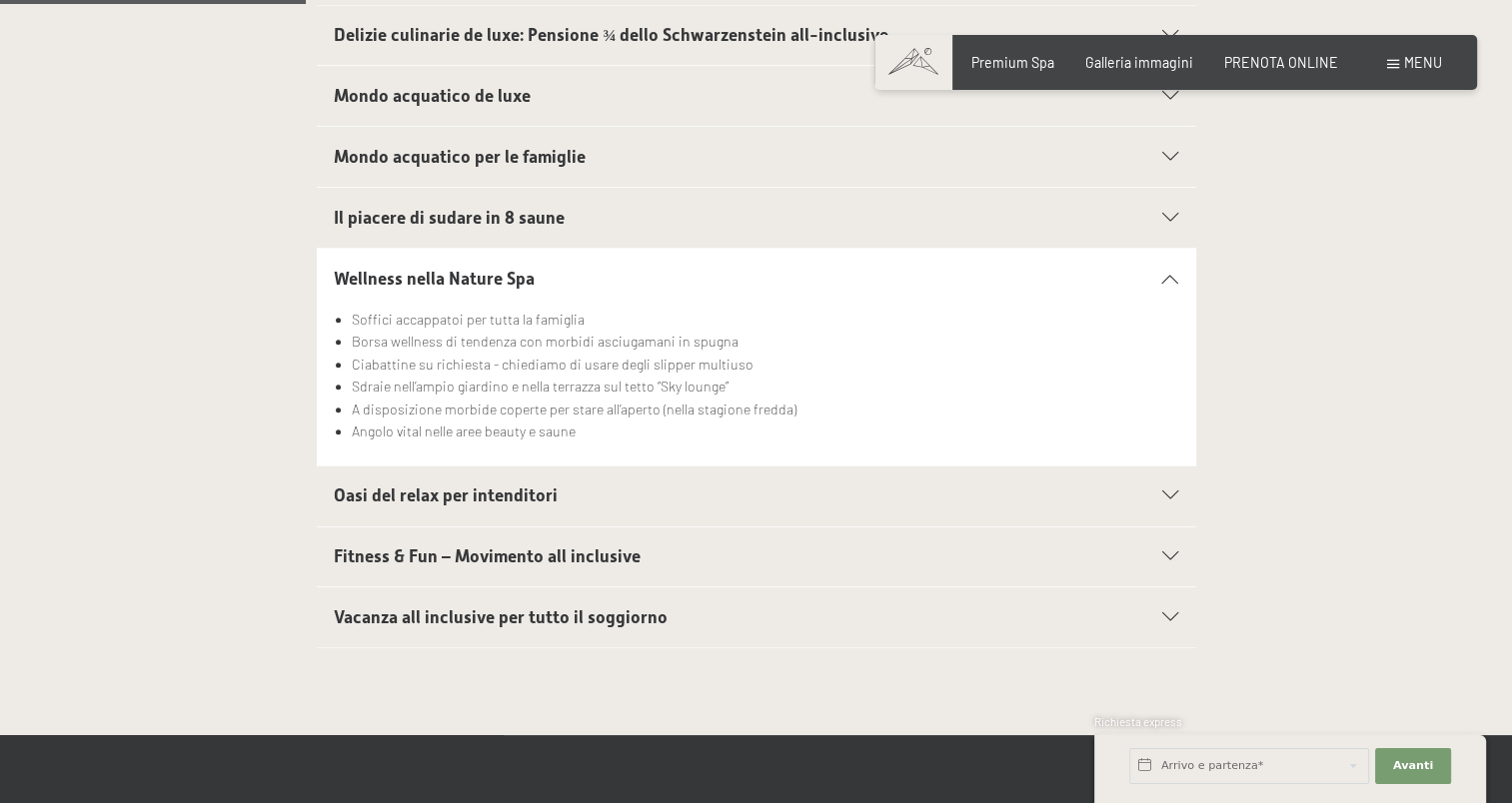
click at [564, 612] on span "Vacanza all inclusive per tutto il soggiorno" at bounding box center [501, 618] width 334 height 20
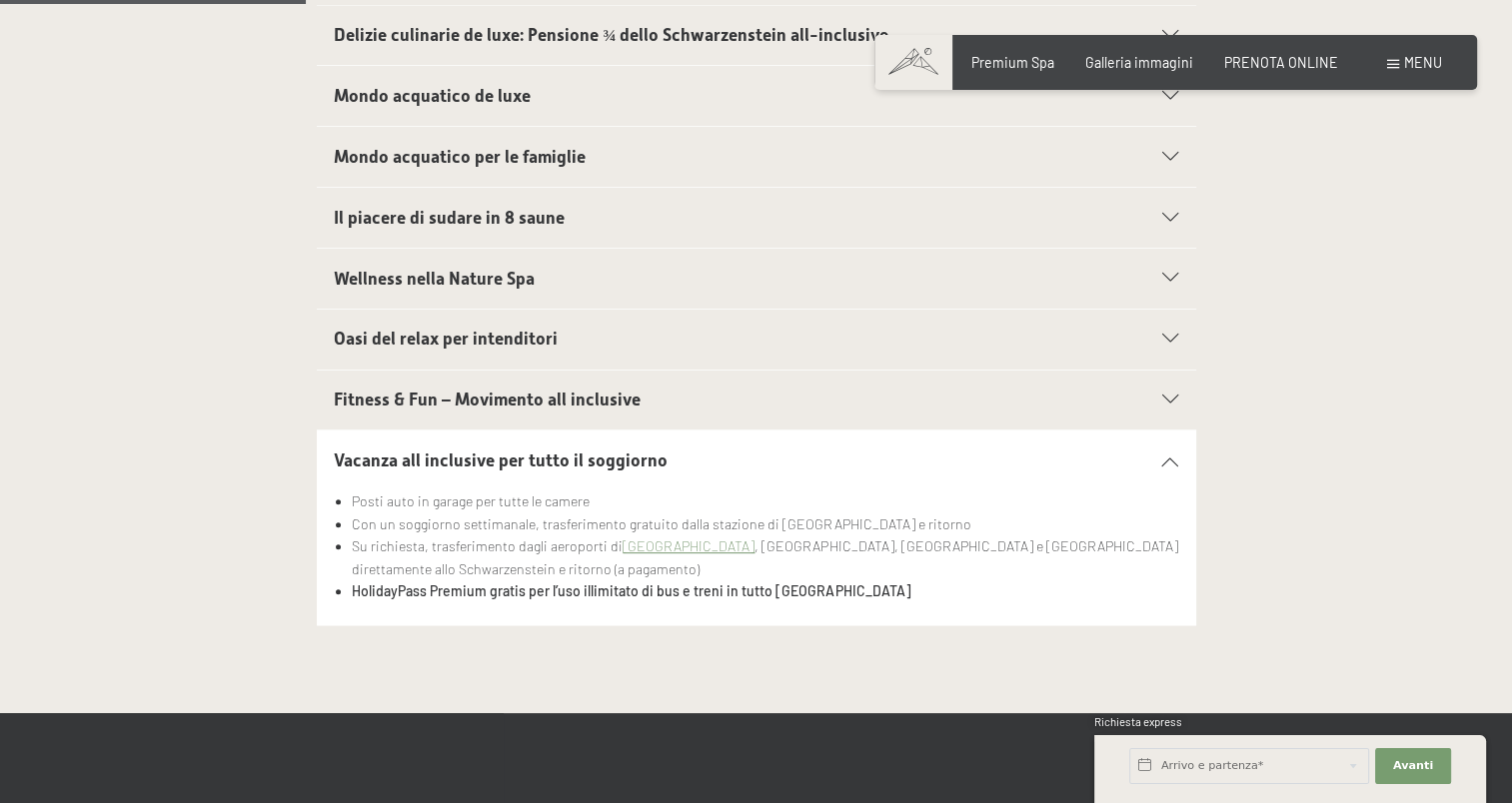
click at [435, 272] on span "Wellness nella Nature Spa" at bounding box center [434, 279] width 201 height 20
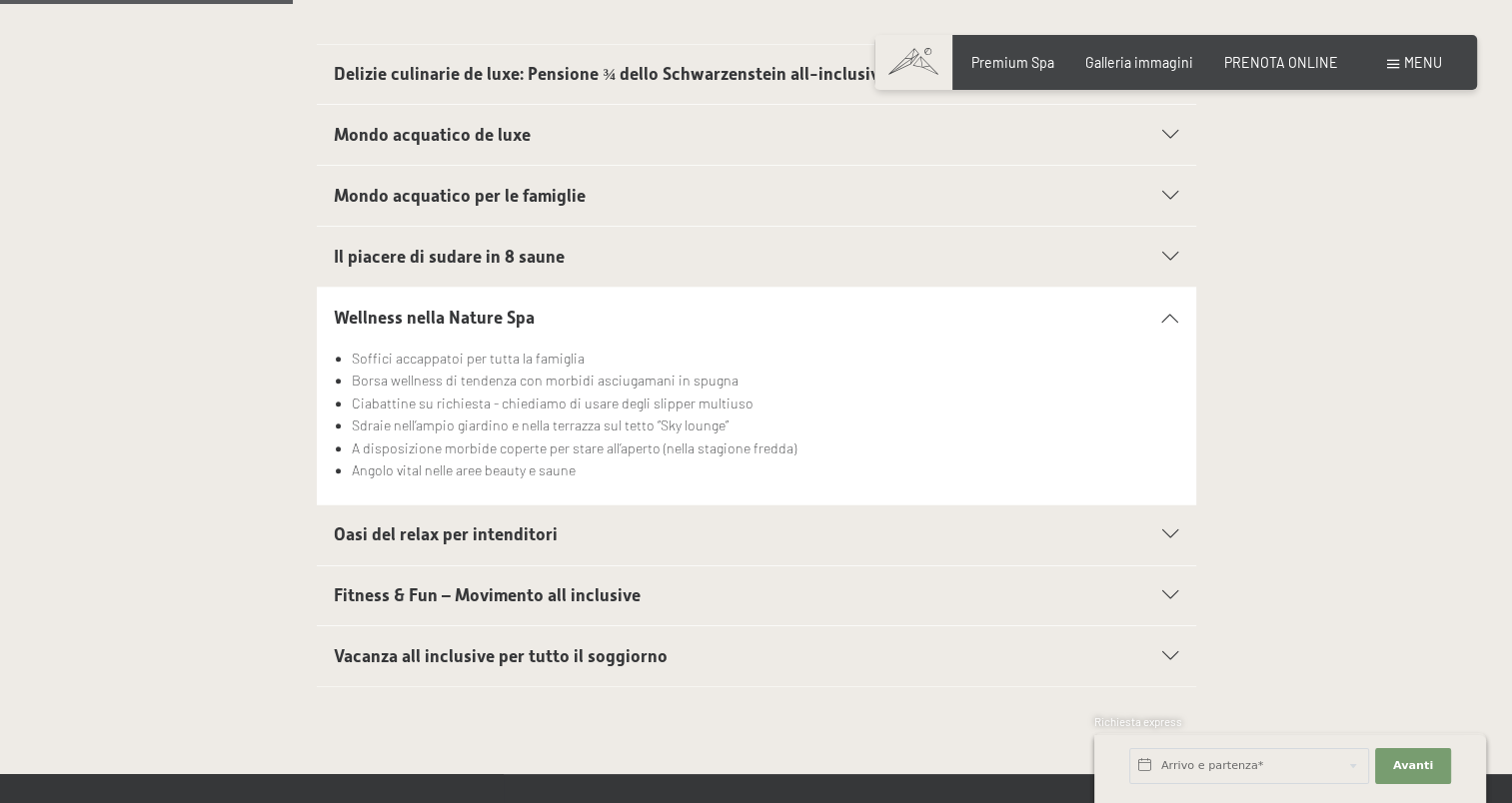
scroll to position [500, 0]
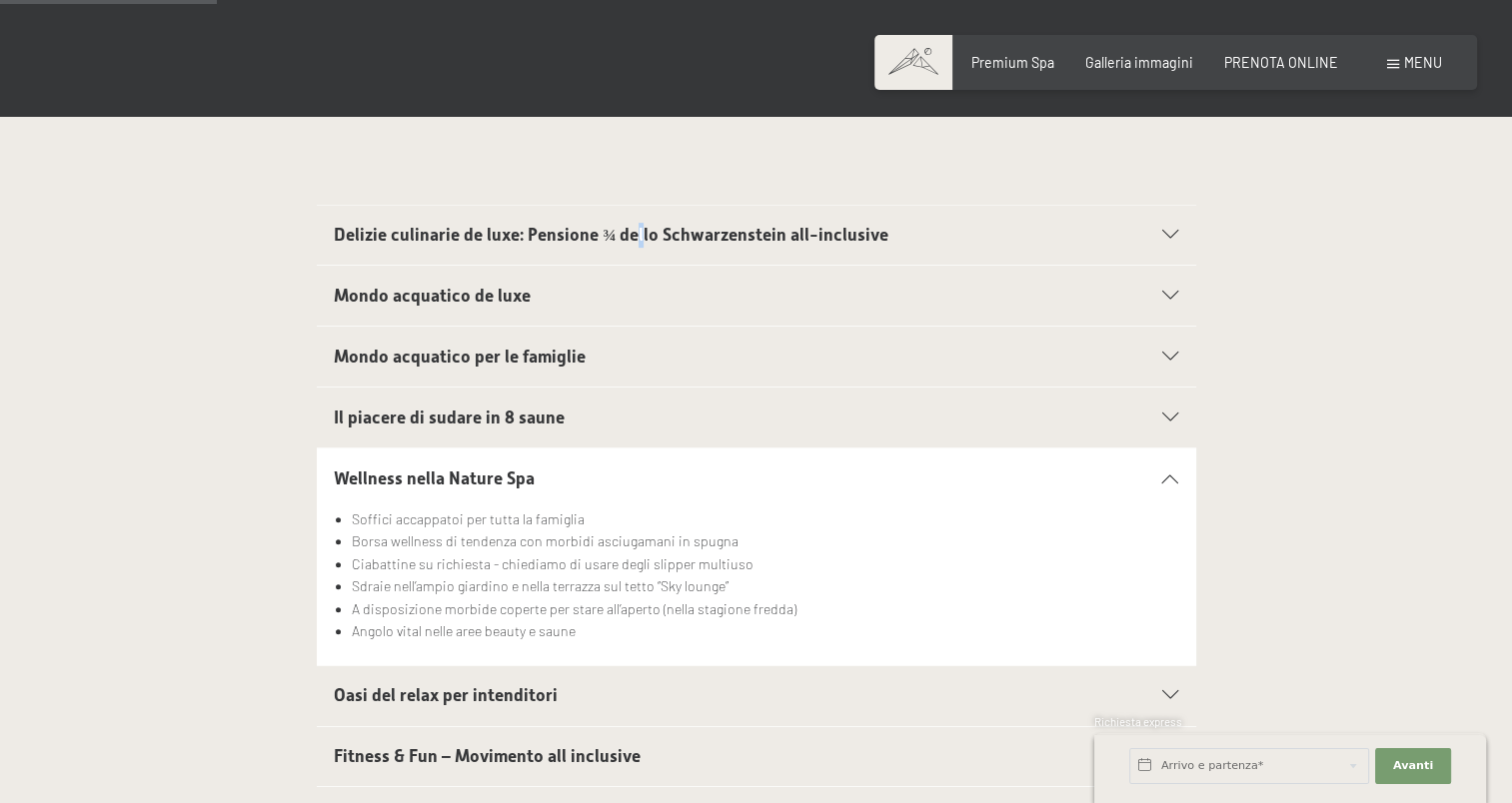
drag, startPoint x: 637, startPoint y: 222, endPoint x: 634, endPoint y: 248, distance: 26.2
click at [634, 248] on div "Delizie culinarie de luxe: Pensione ¾ dello Schwarzenstein all-inclusive" at bounding box center [756, 236] width 844 height 60
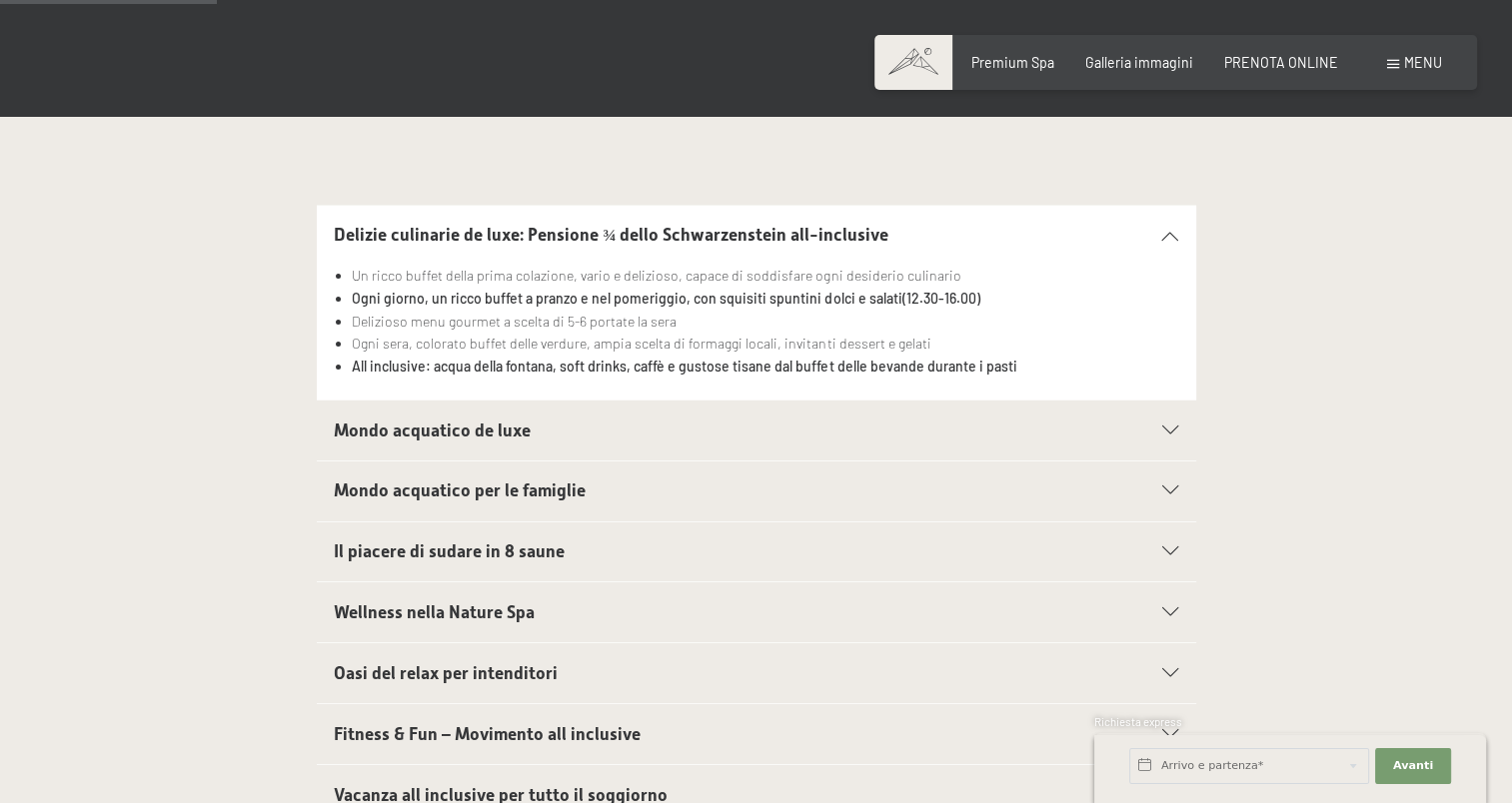
click at [523, 424] on span "Mondo acquatico de luxe" at bounding box center [432, 431] width 197 height 20
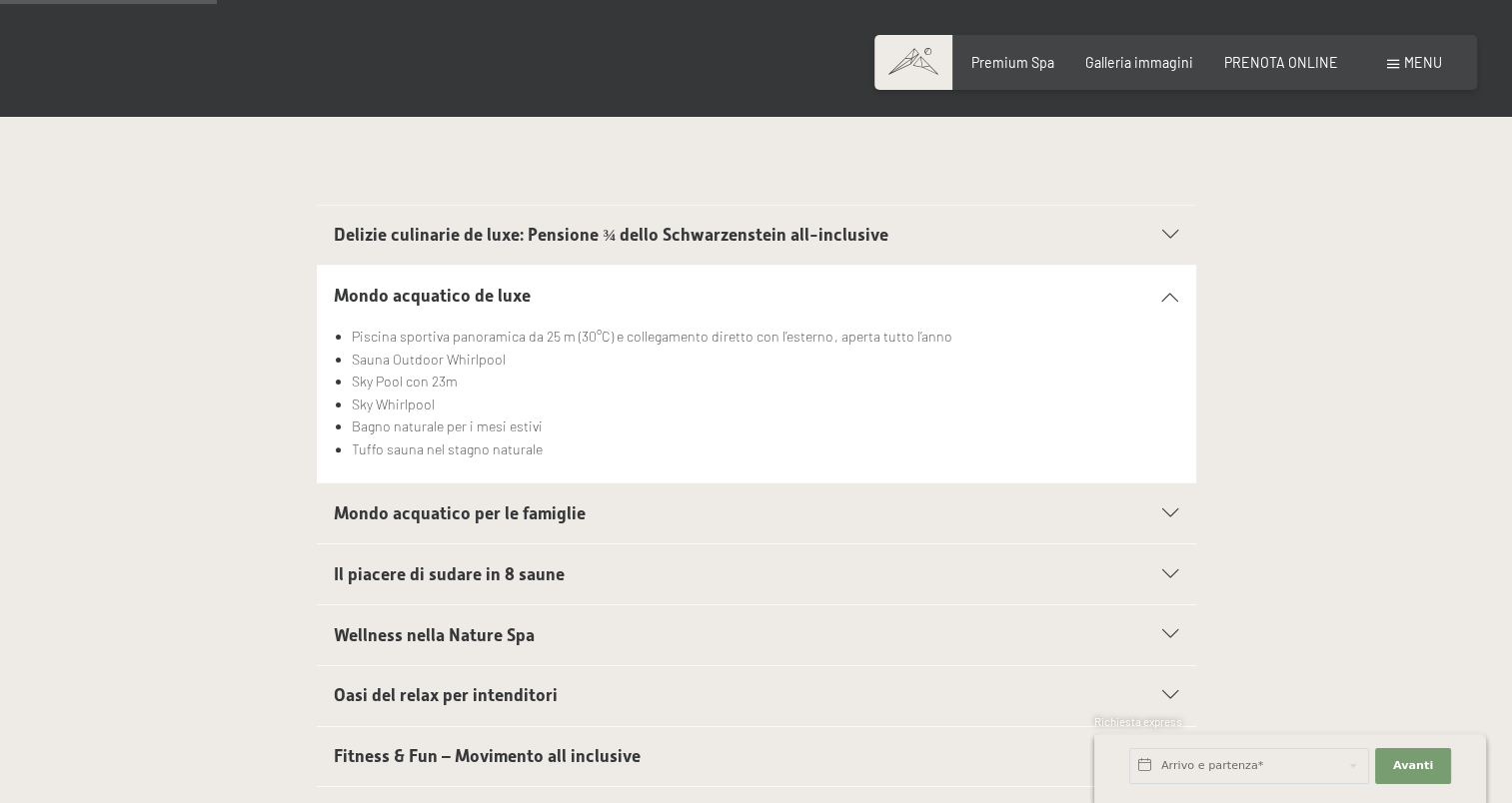
click at [467, 512] on span "Mondo acquatico per le famiglie" at bounding box center [460, 514] width 252 height 20
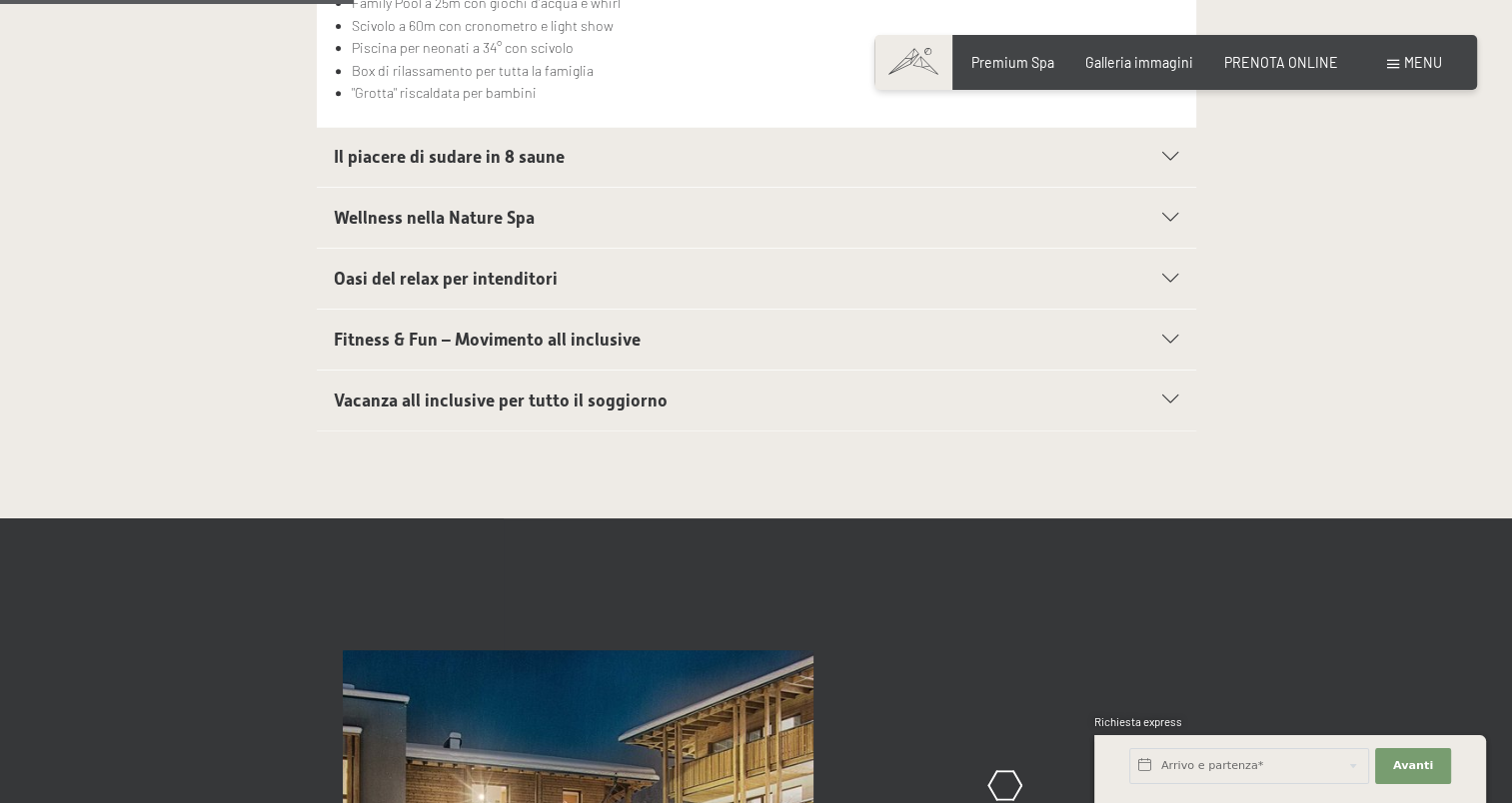
scroll to position [899, 0]
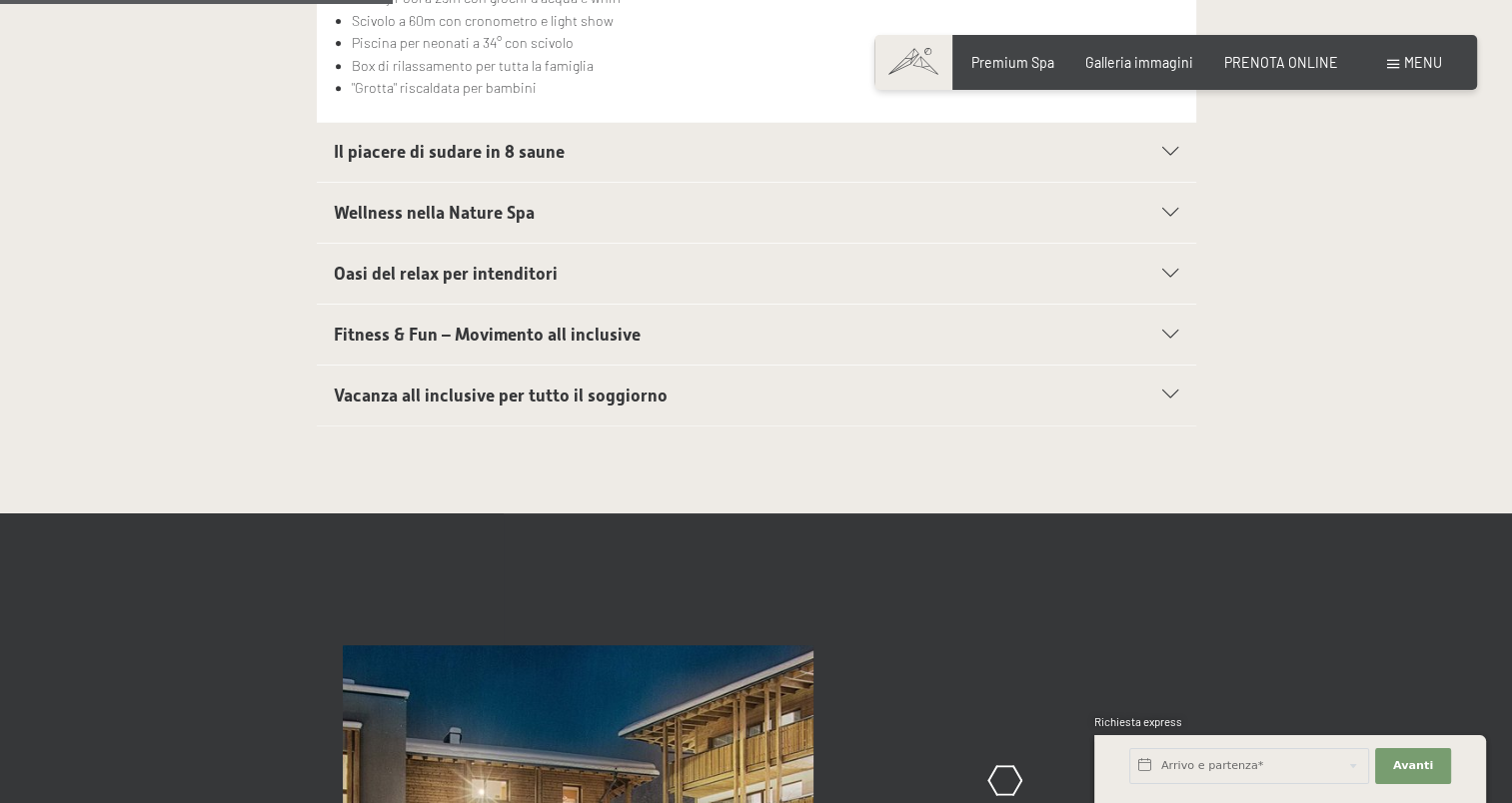
click at [495, 269] on span "Oasi del relax per intenditori" at bounding box center [446, 274] width 224 height 20
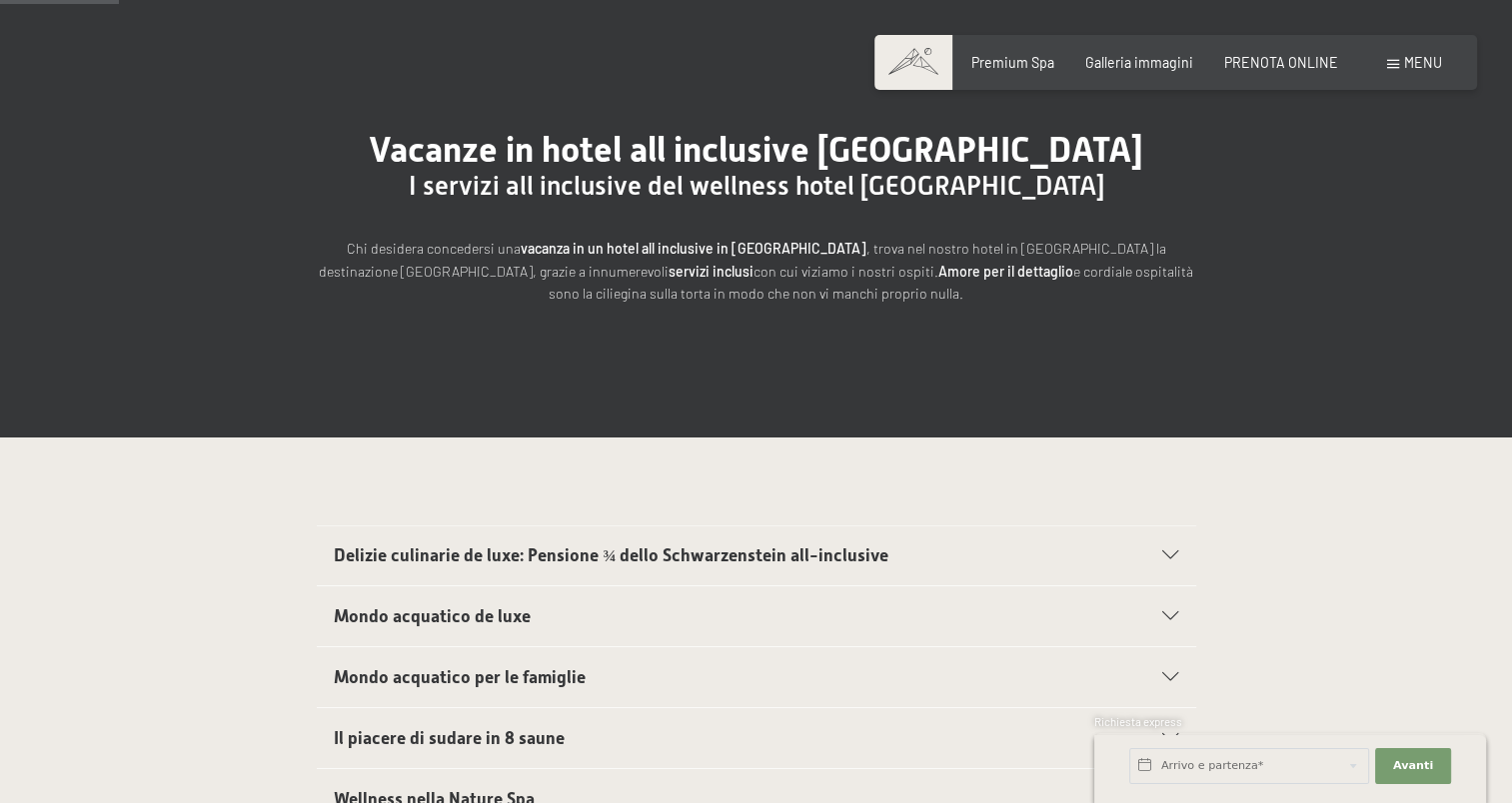
scroll to position [0, 0]
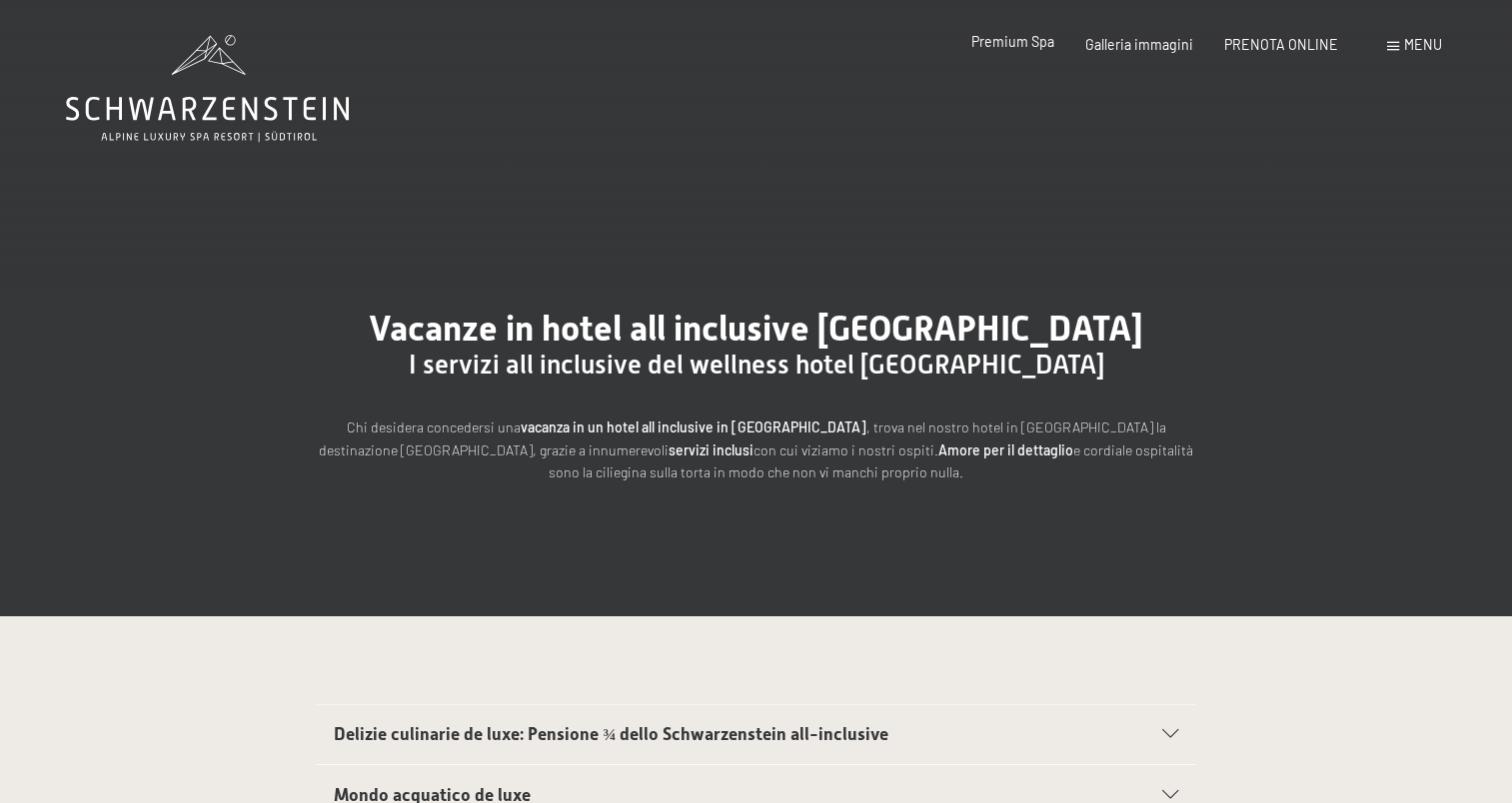
click at [1003, 40] on span "Premium Spa" at bounding box center [1012, 41] width 83 height 17
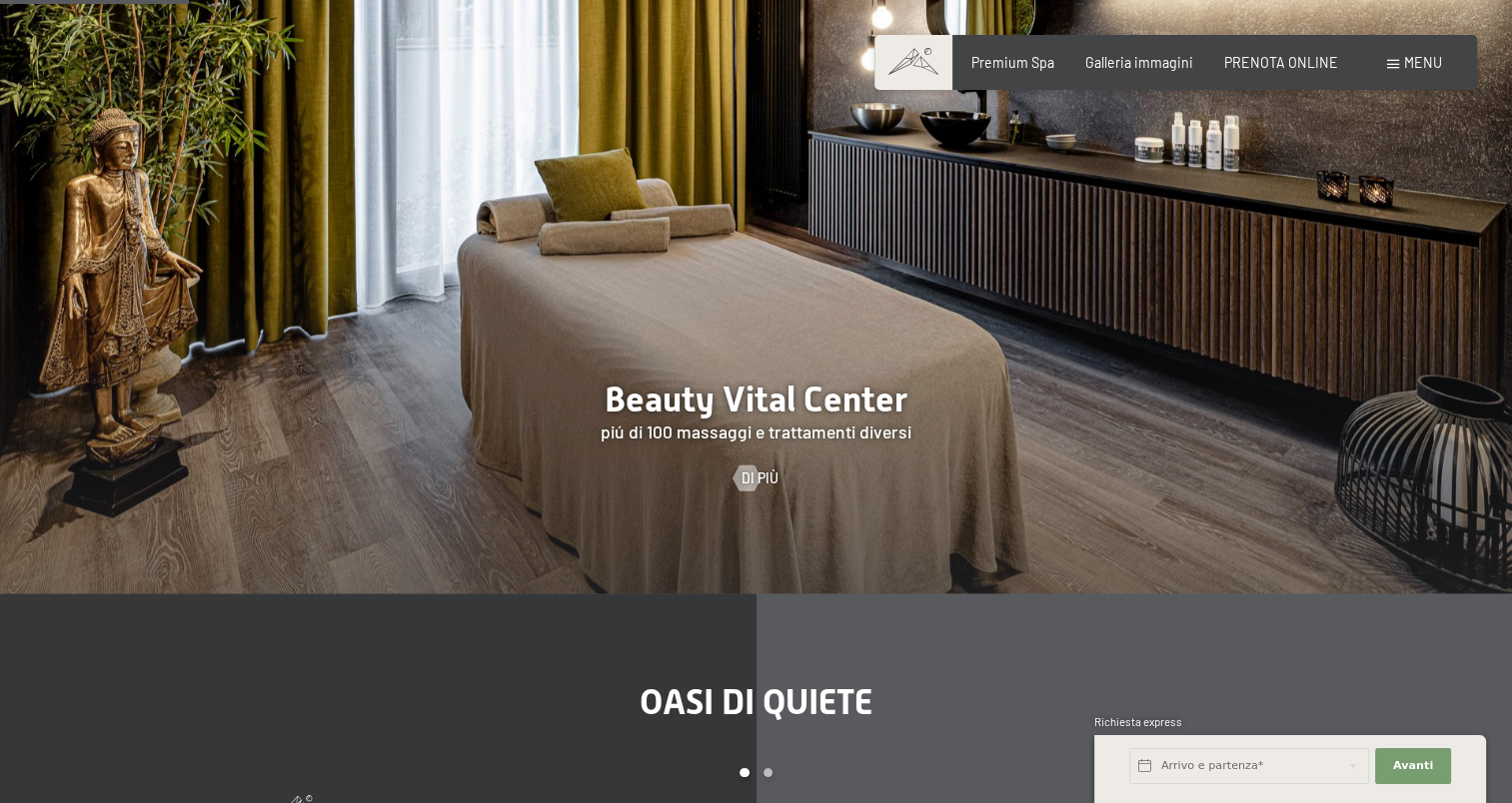
scroll to position [1899, 0]
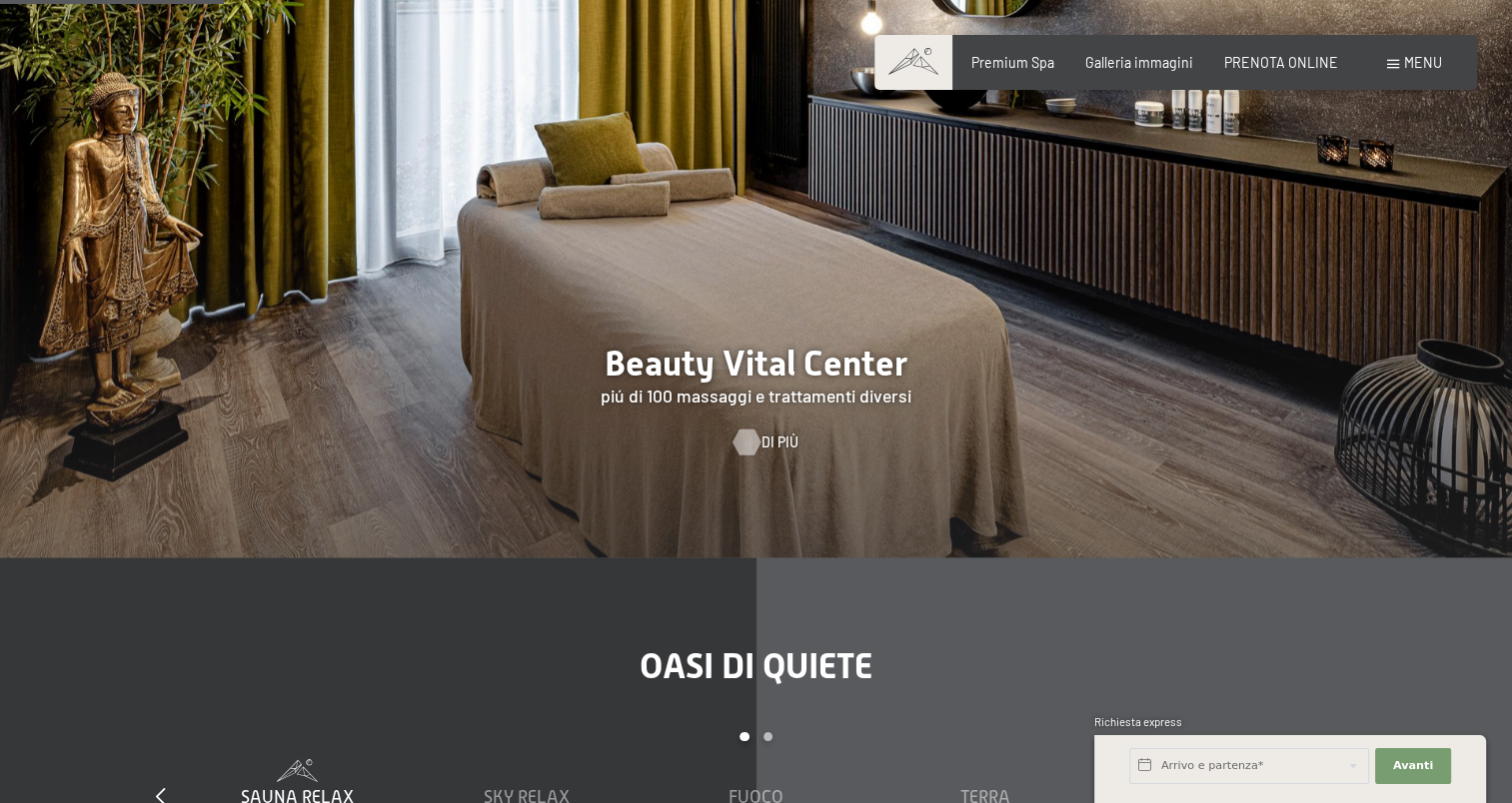
click at [763, 453] on span "Di più" at bounding box center [779, 443] width 37 height 20
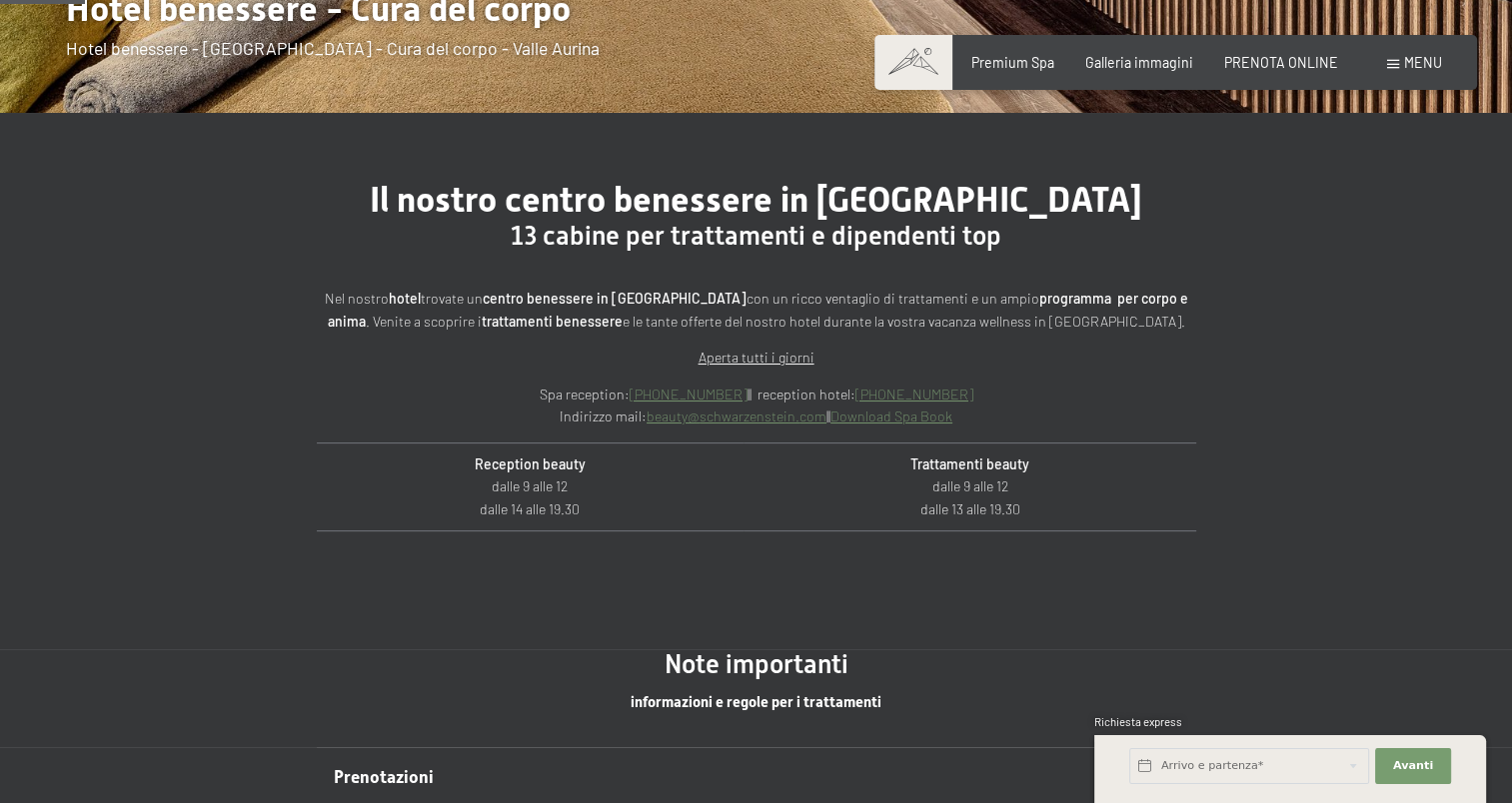
scroll to position [400, 0]
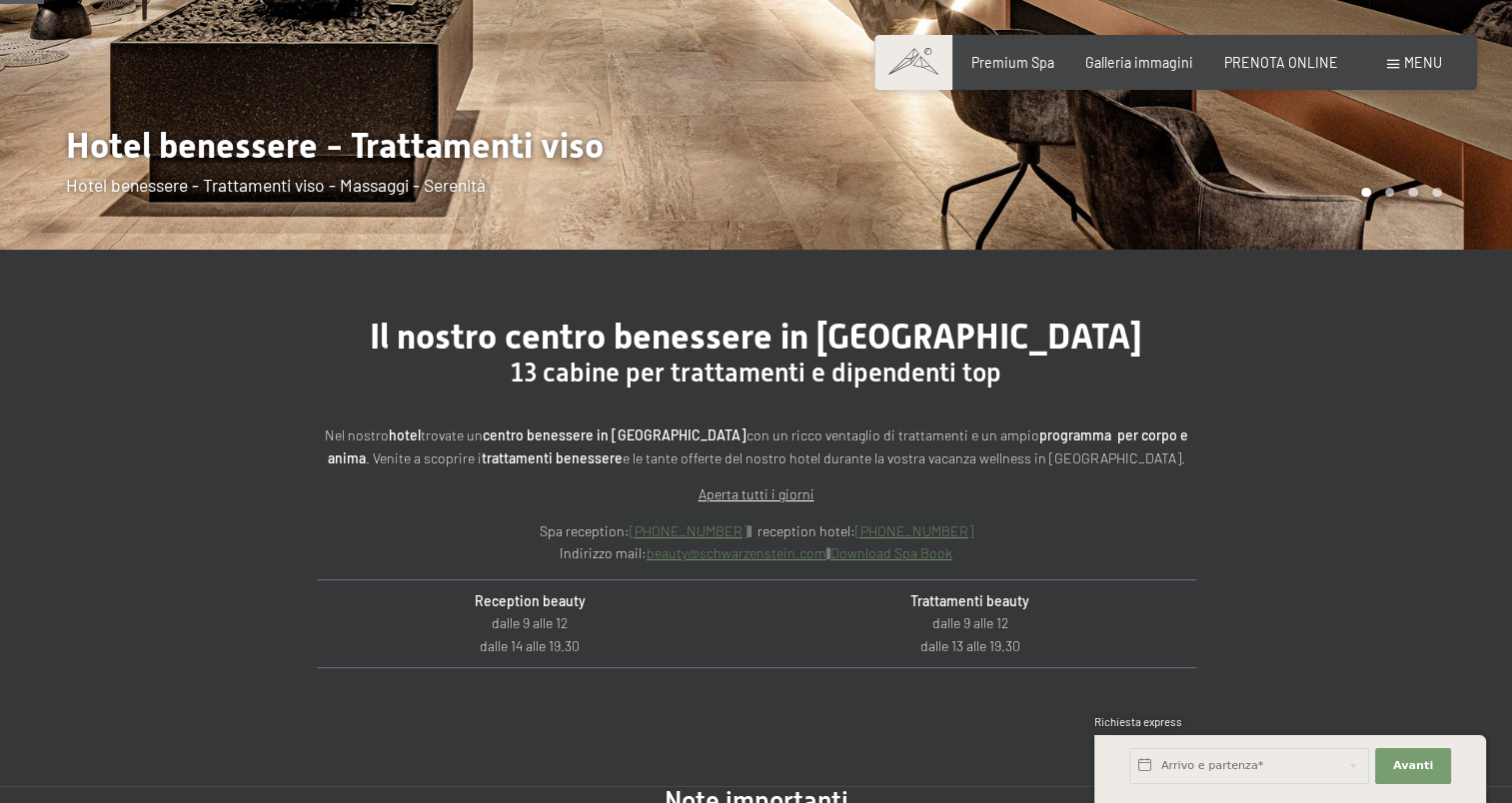
click at [859, 552] on link "Download Spa Book" at bounding box center [891, 553] width 122 height 17
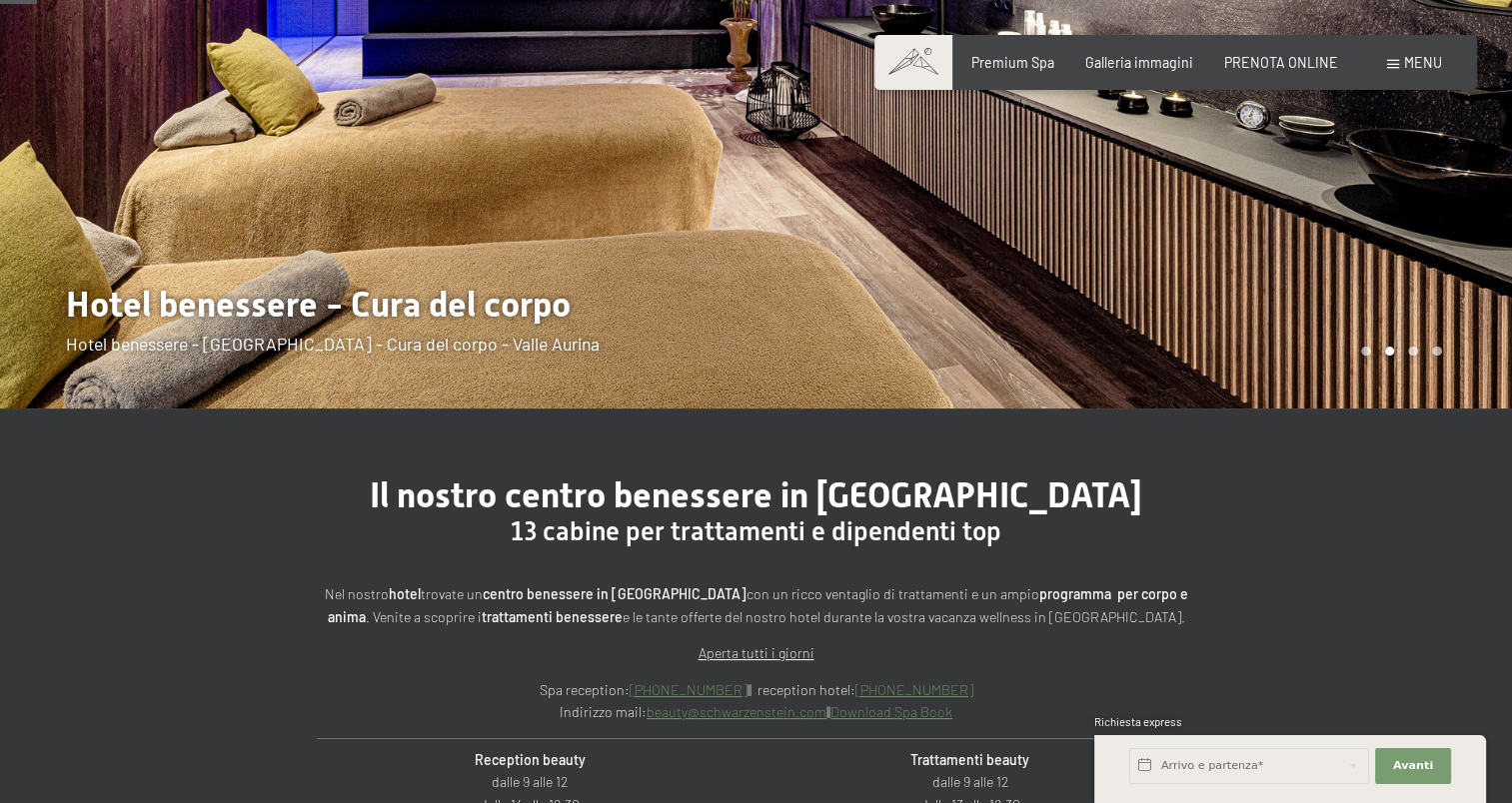
scroll to position [0, 0]
